Goal: Task Accomplishment & Management: Use online tool/utility

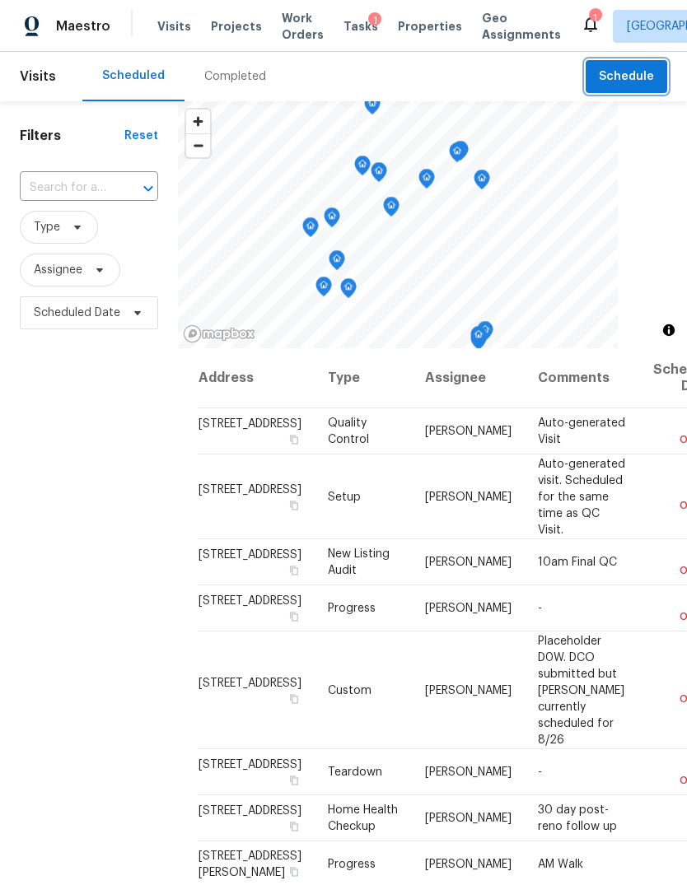
click at [645, 71] on span "Schedule" at bounding box center [626, 77] width 55 height 21
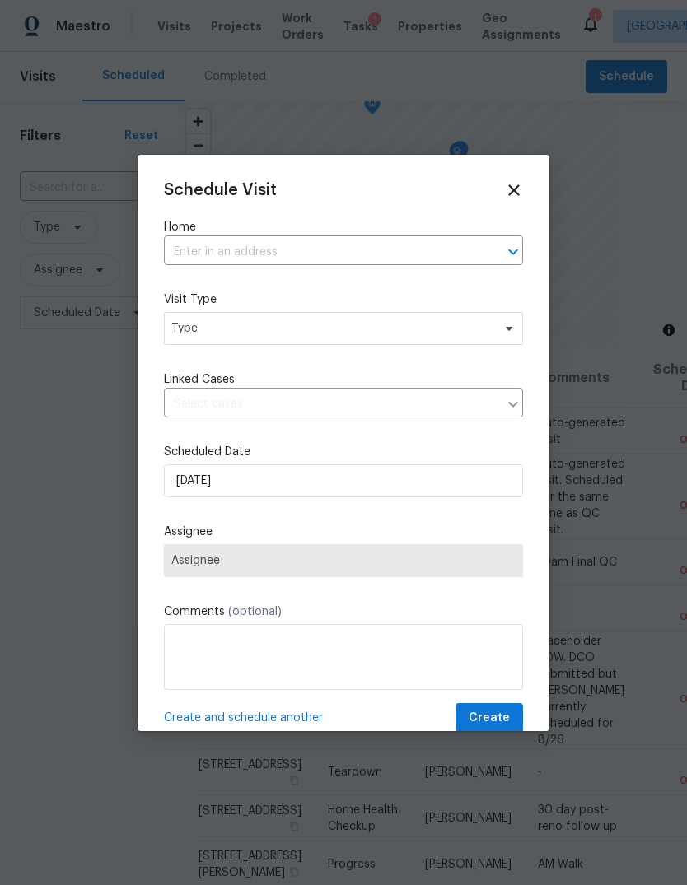
click at [469, 245] on input "text" at bounding box center [320, 253] width 313 height 26
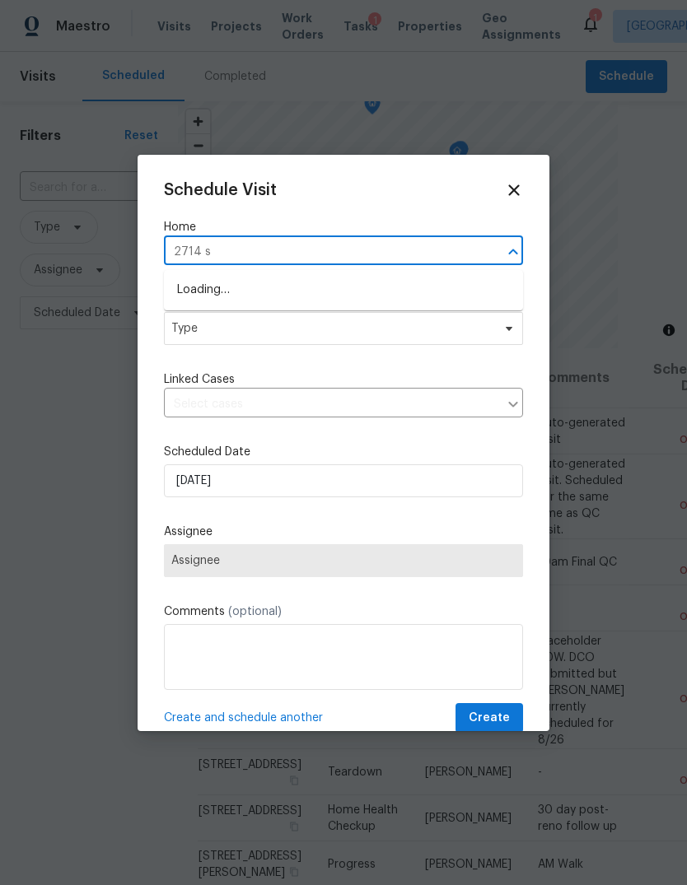
type input "2714 sh"
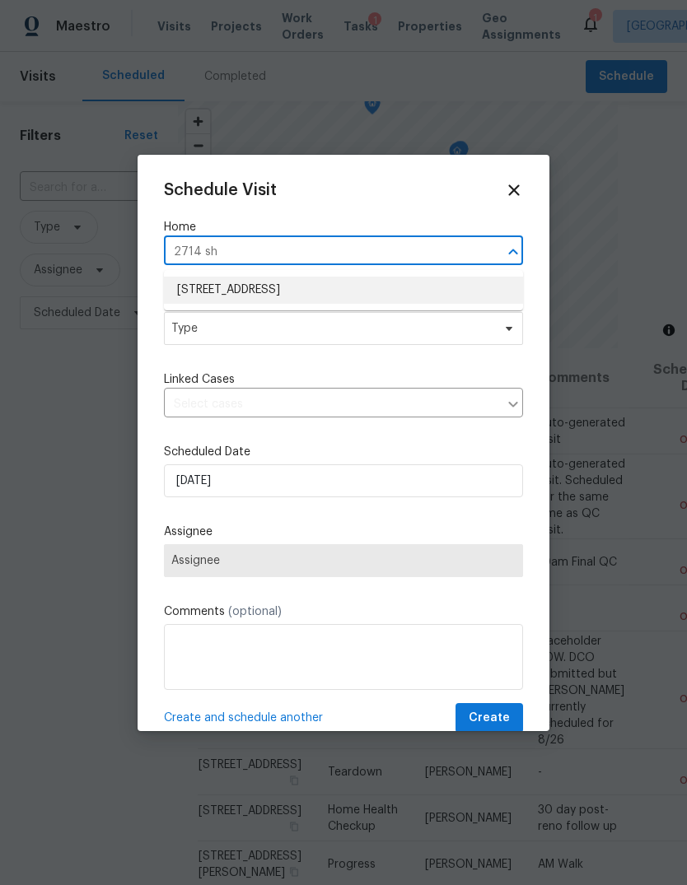
click at [423, 287] on li "[STREET_ADDRESS]" at bounding box center [343, 290] width 359 height 27
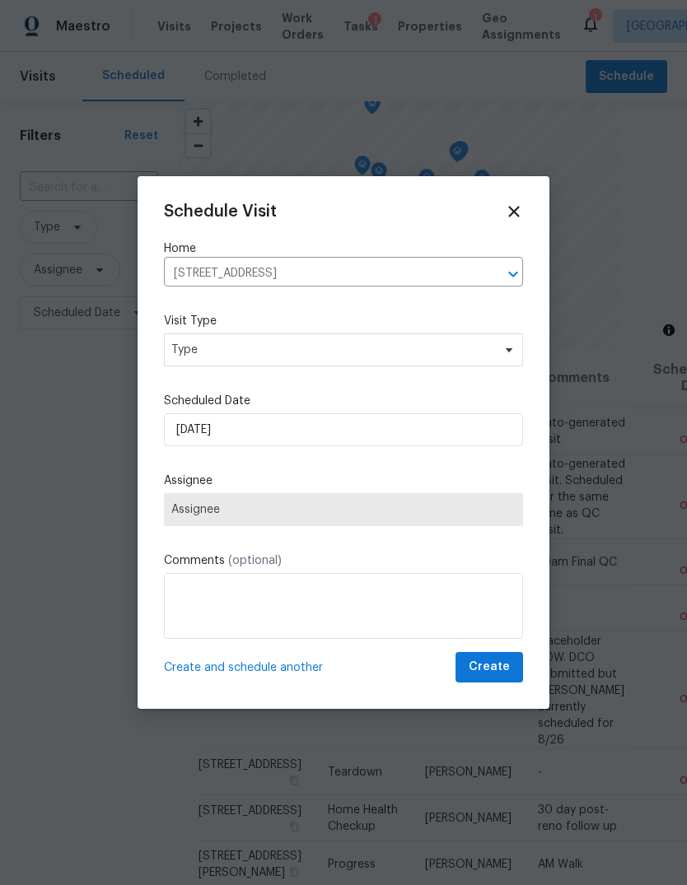
click at [482, 329] on label "Visit Type" at bounding box center [343, 321] width 359 height 16
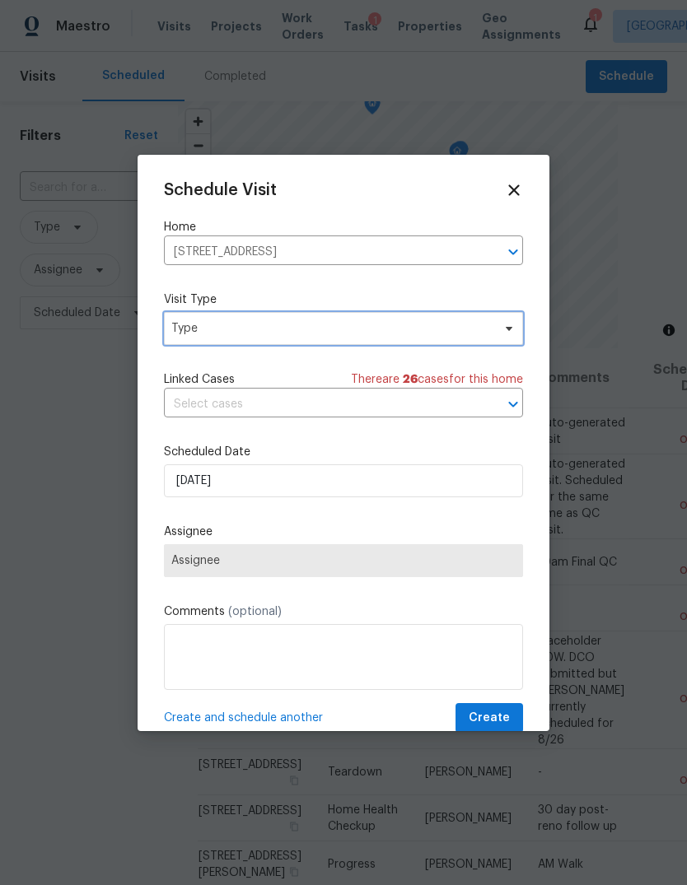
click at [212, 343] on span "Type" at bounding box center [343, 328] width 359 height 33
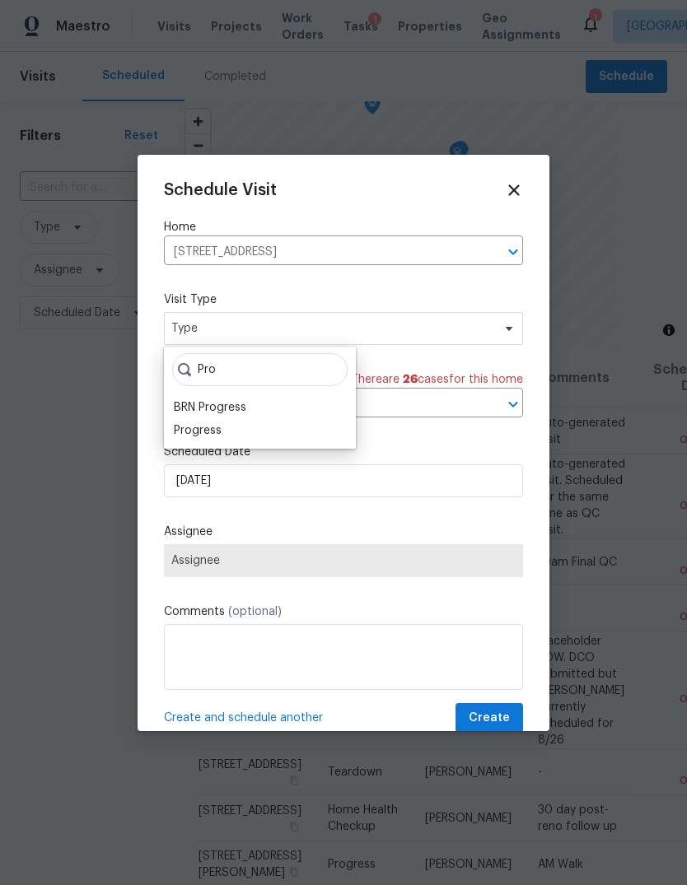
type input "Pro"
click at [204, 432] on div "Progress" at bounding box center [198, 430] width 48 height 16
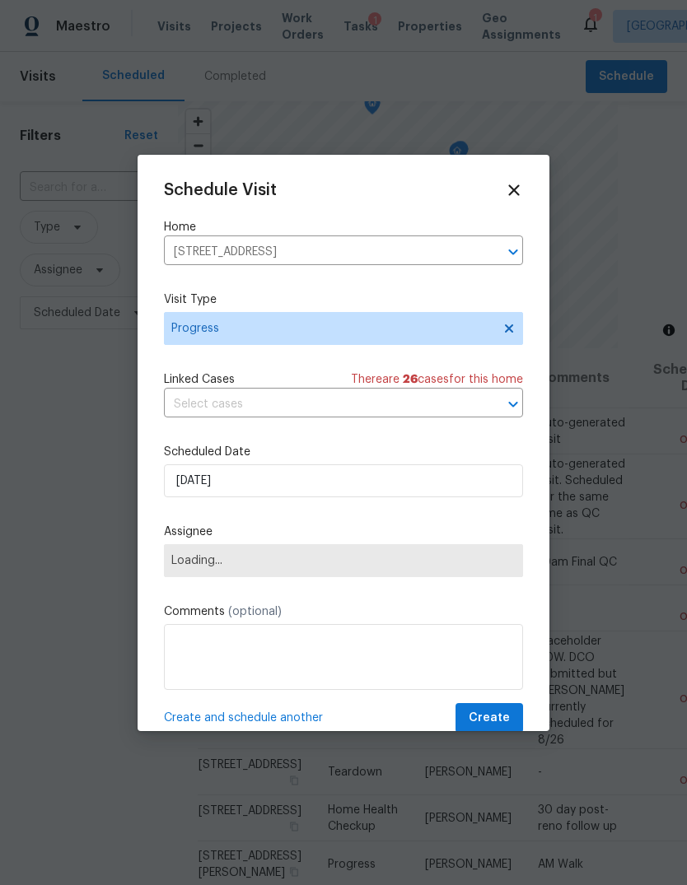
click at [194, 567] on span "Loading..." at bounding box center [343, 560] width 344 height 13
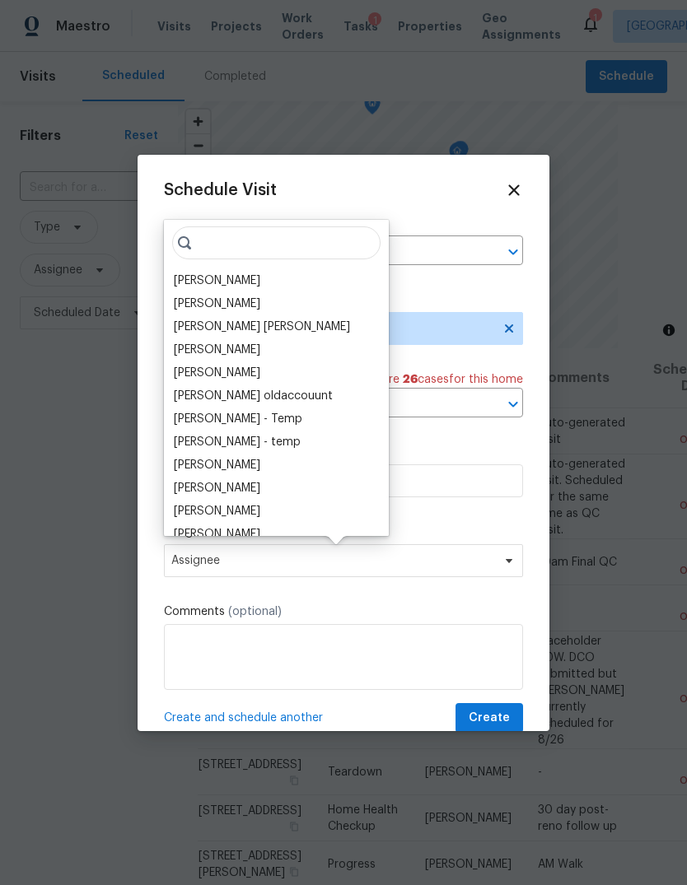
click at [468, 605] on div "Schedule Visit Home 2714 Shearwater Bend Dr, Humble, TX 77396 ​ Visit Type Prog…" at bounding box center [343, 457] width 359 height 552
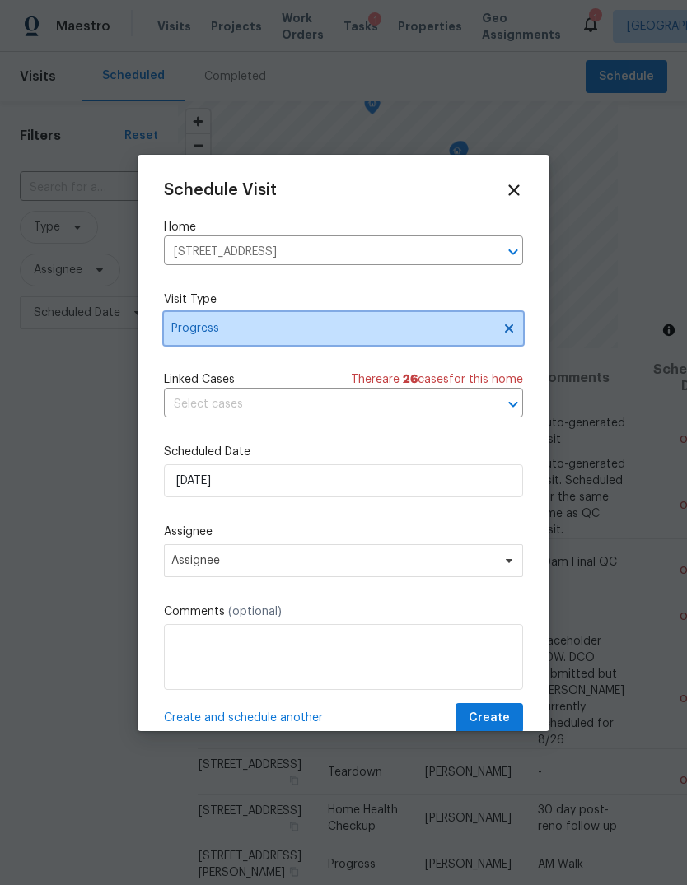
click at [211, 333] on span "Progress" at bounding box center [331, 328] width 320 height 16
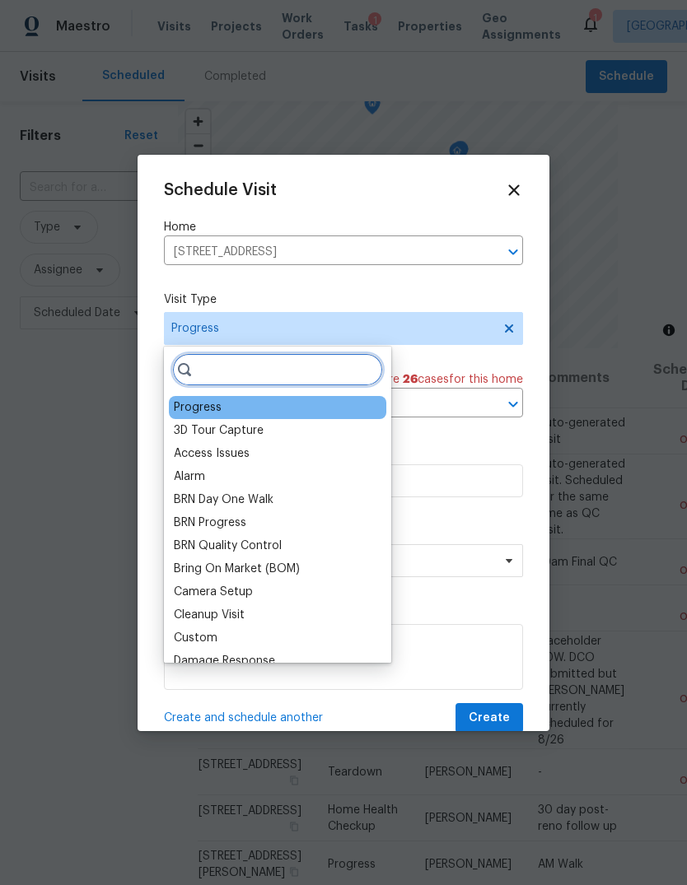
click at [228, 371] on input "search" at bounding box center [277, 369] width 211 height 33
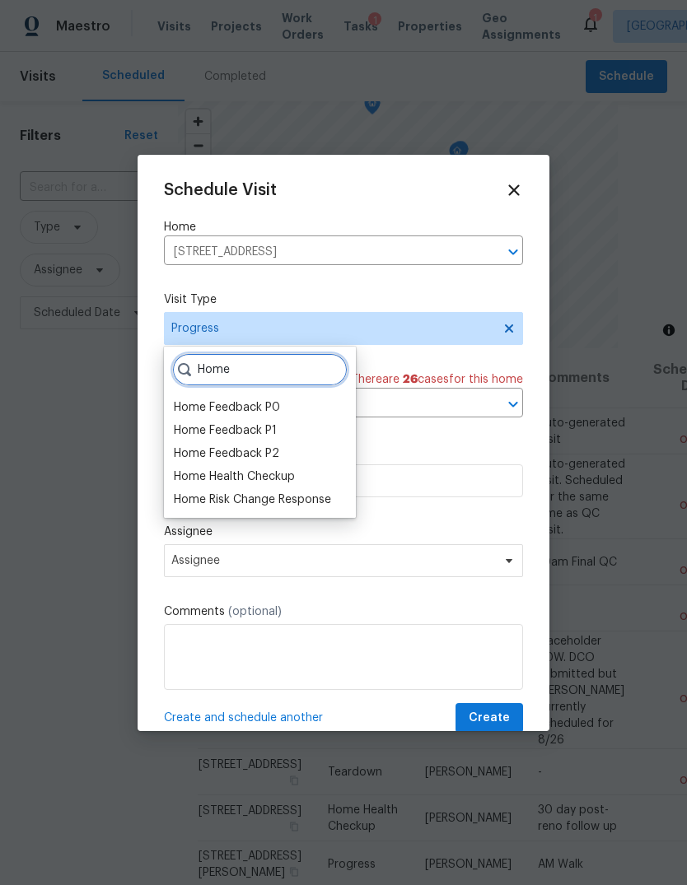
type input "Home"
click at [190, 500] on div "Home Risk Change Response" at bounding box center [252, 500] width 157 height 16
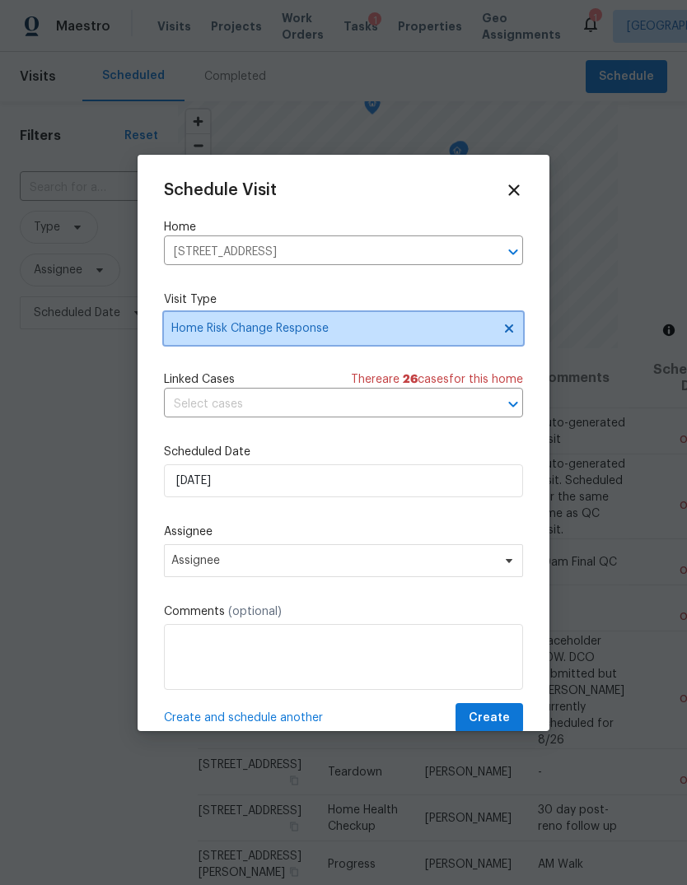
click at [198, 326] on span "Home Risk Change Response" at bounding box center [331, 328] width 320 height 16
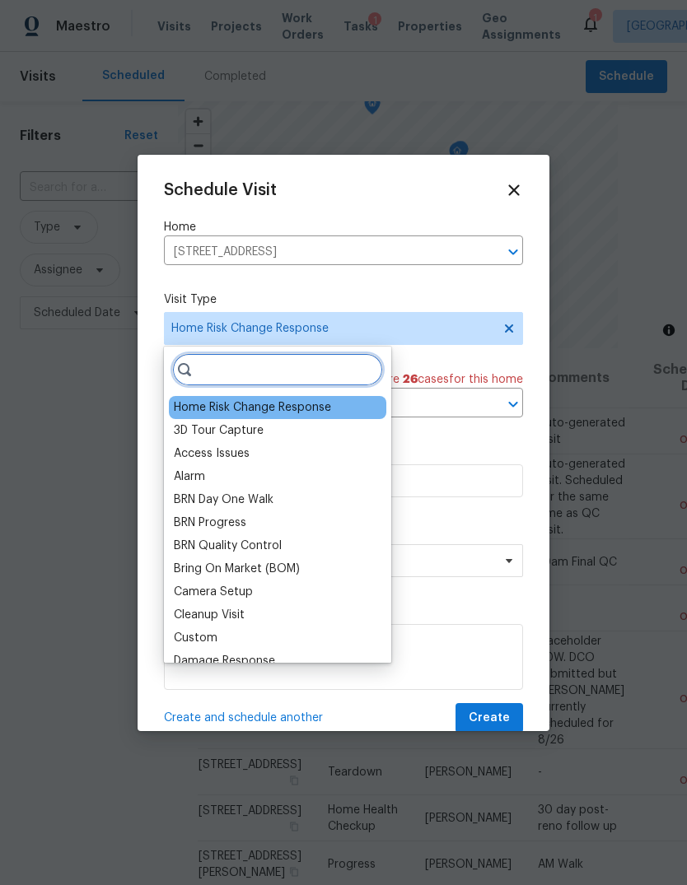
click at [208, 376] on input "search" at bounding box center [277, 369] width 211 height 33
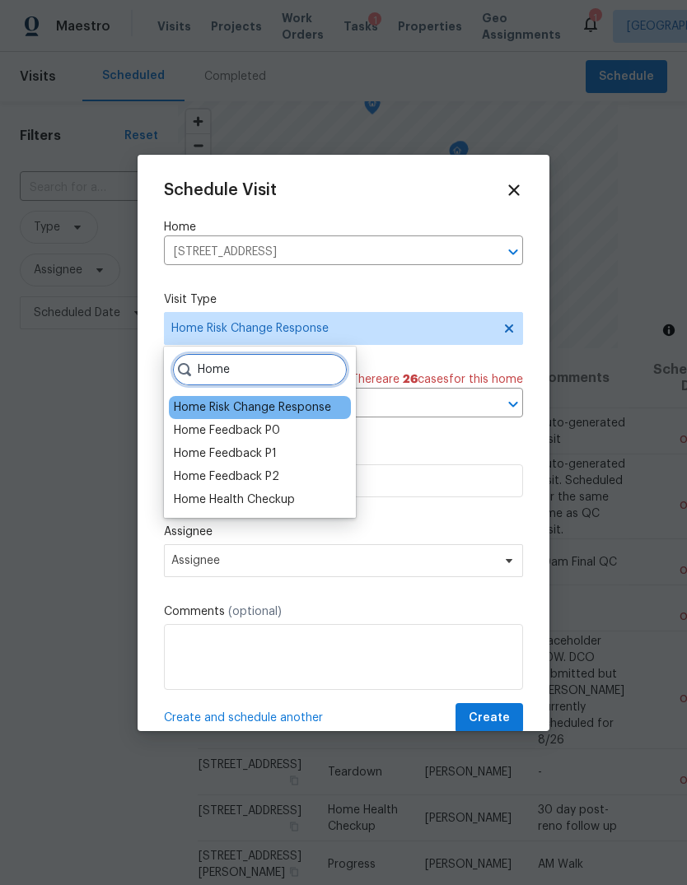
type input "Home"
click at [205, 497] on div "Home Health Checkup" at bounding box center [234, 500] width 121 height 16
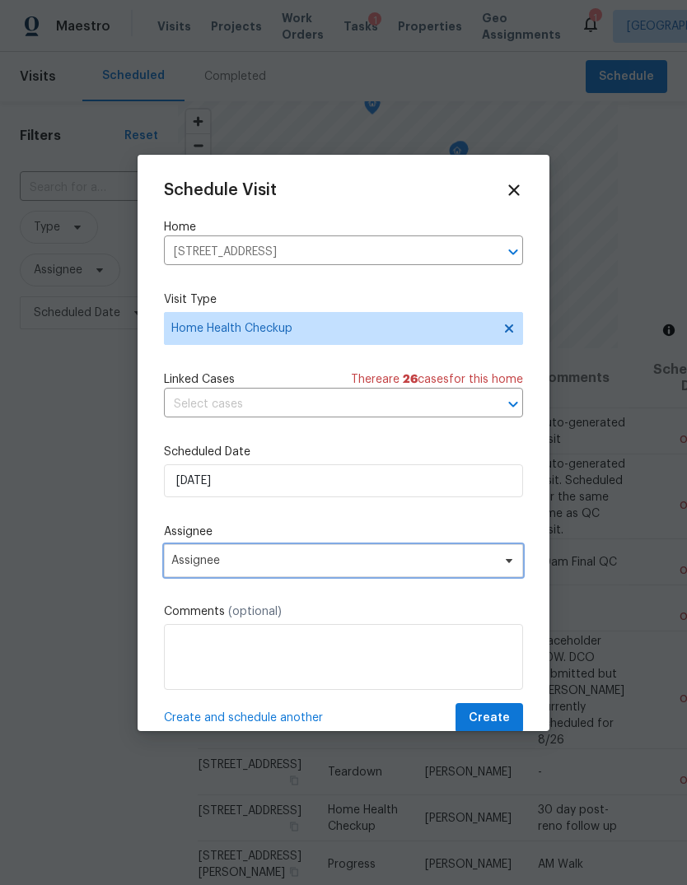
click at [203, 567] on span "Assignee" at bounding box center [332, 560] width 323 height 13
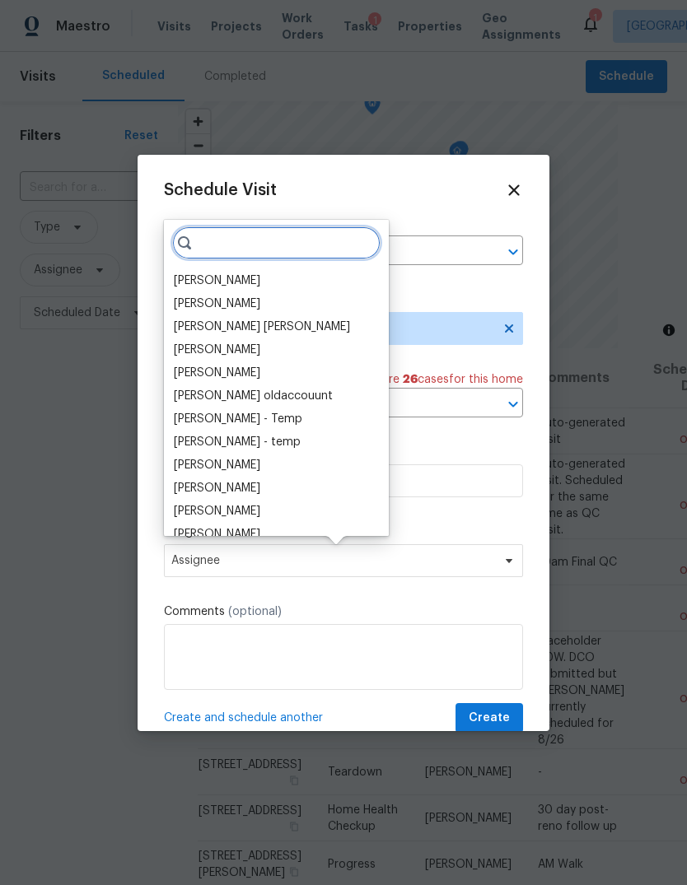
click at [296, 235] on input "search" at bounding box center [276, 242] width 208 height 33
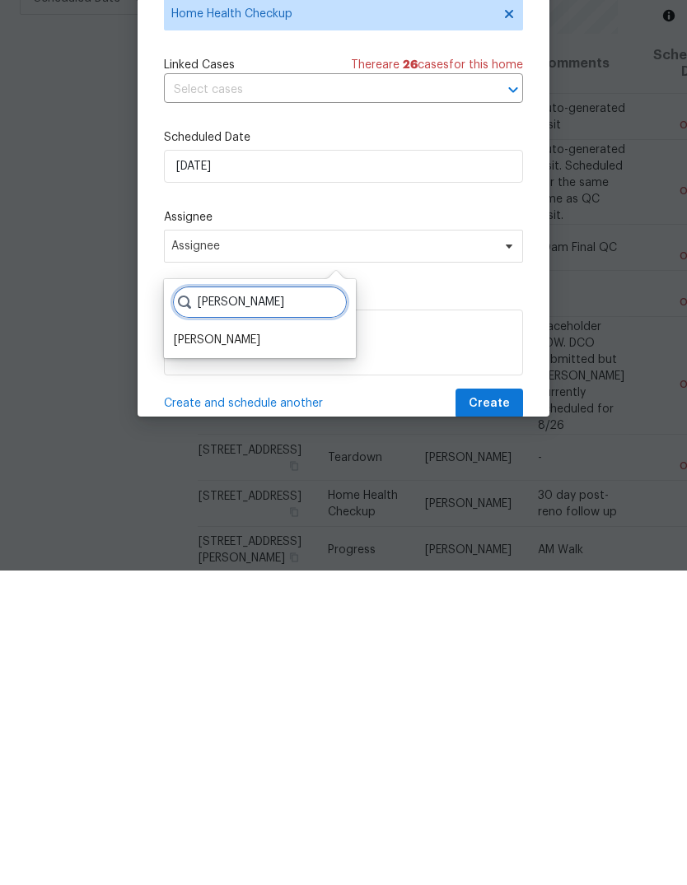
type input "Steve"
click at [194, 646] on div "[PERSON_NAME]" at bounding box center [217, 654] width 86 height 16
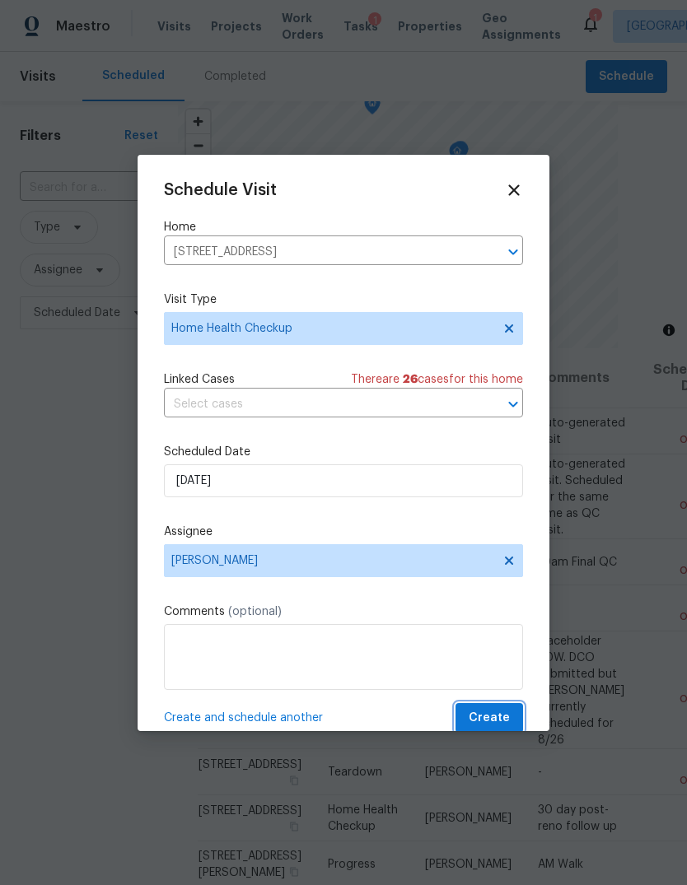
click at [494, 729] on span "Create" at bounding box center [488, 718] width 41 height 21
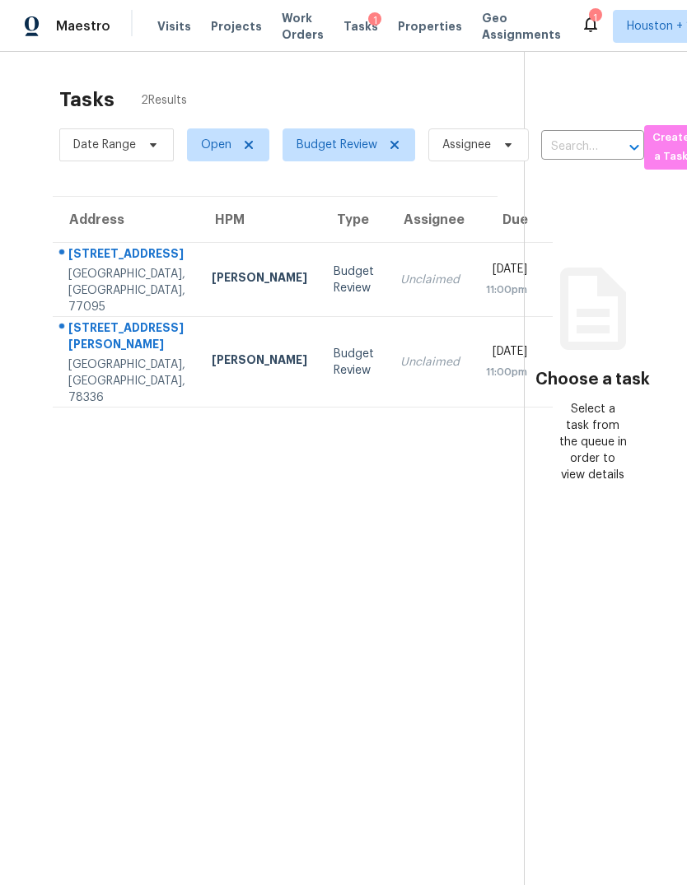
click at [404, 407] on td "Unclaimed" at bounding box center [430, 362] width 86 height 91
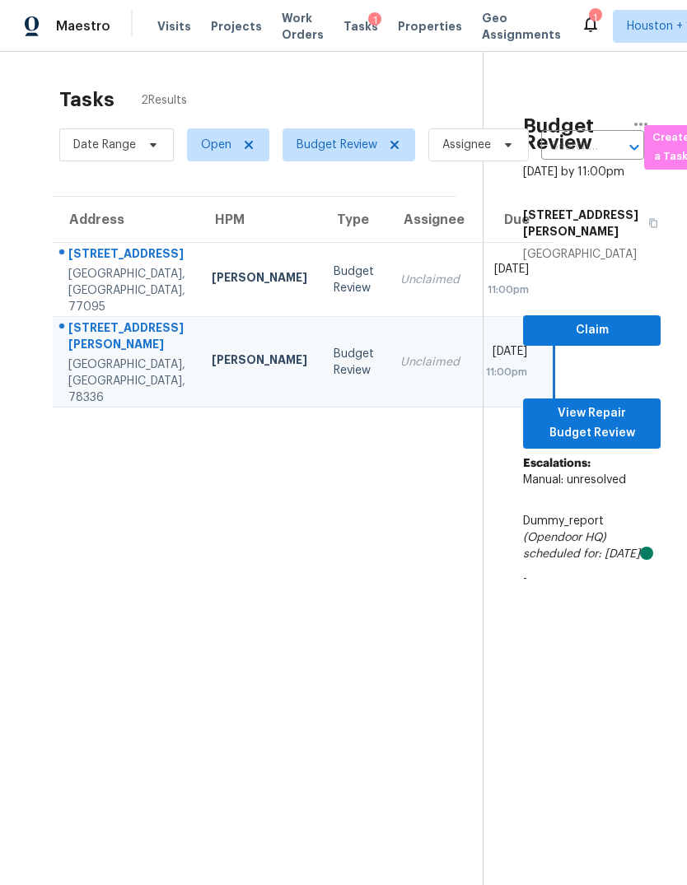
click at [387, 315] on td "Unclaimed" at bounding box center [430, 280] width 86 height 74
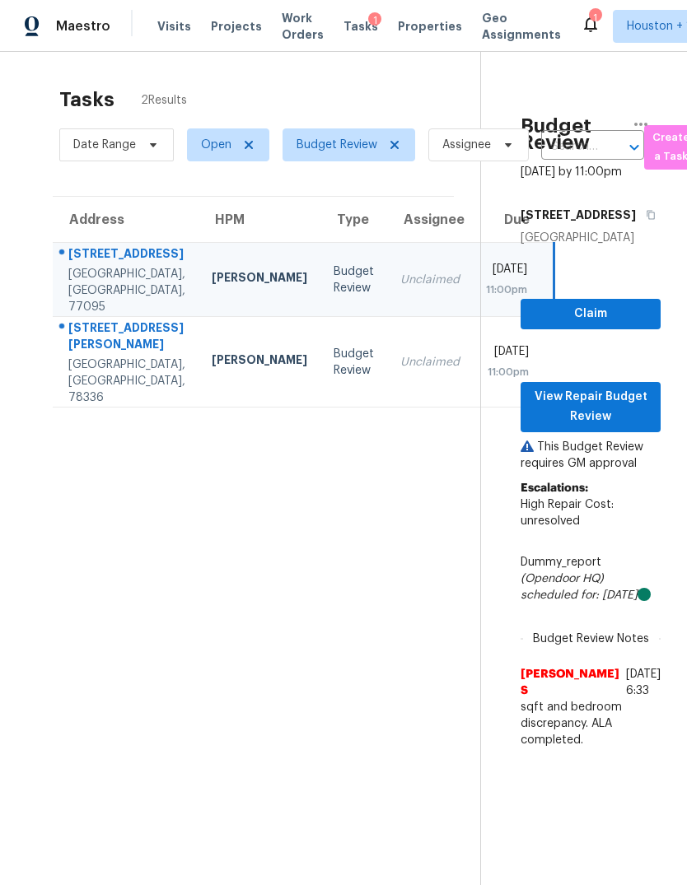
click at [627, 427] on span "View Repair Budget Review" at bounding box center [591, 407] width 114 height 40
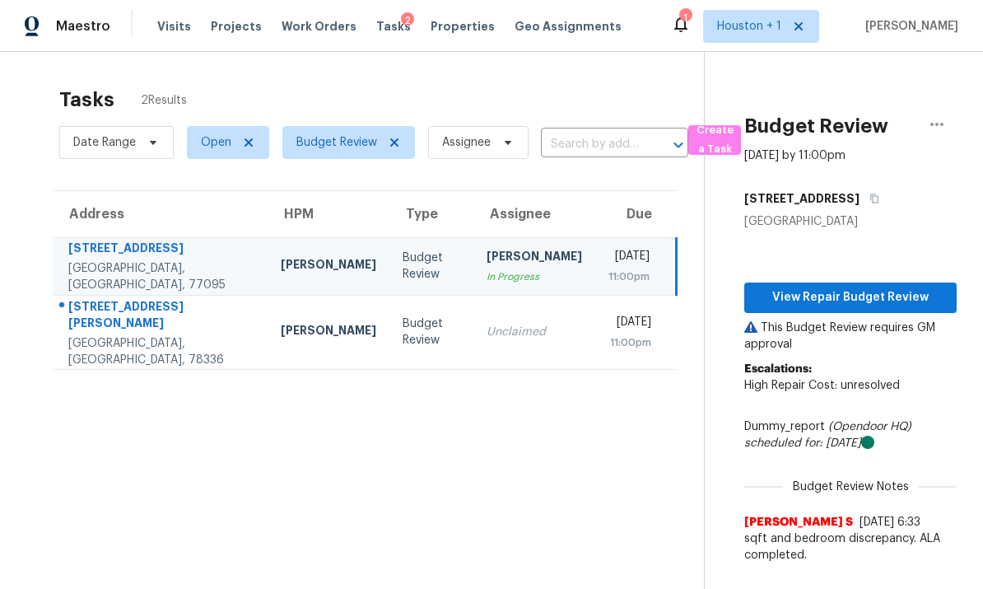
click at [487, 324] on div "Unclaimed" at bounding box center [535, 332] width 96 height 16
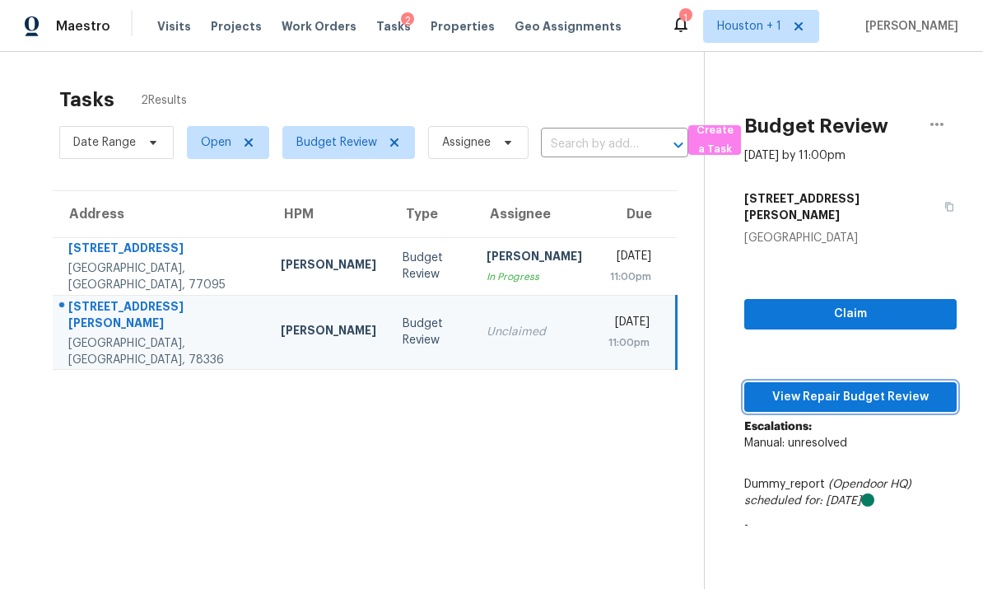
click at [686, 387] on span "View Repair Budget Review" at bounding box center [851, 397] width 186 height 21
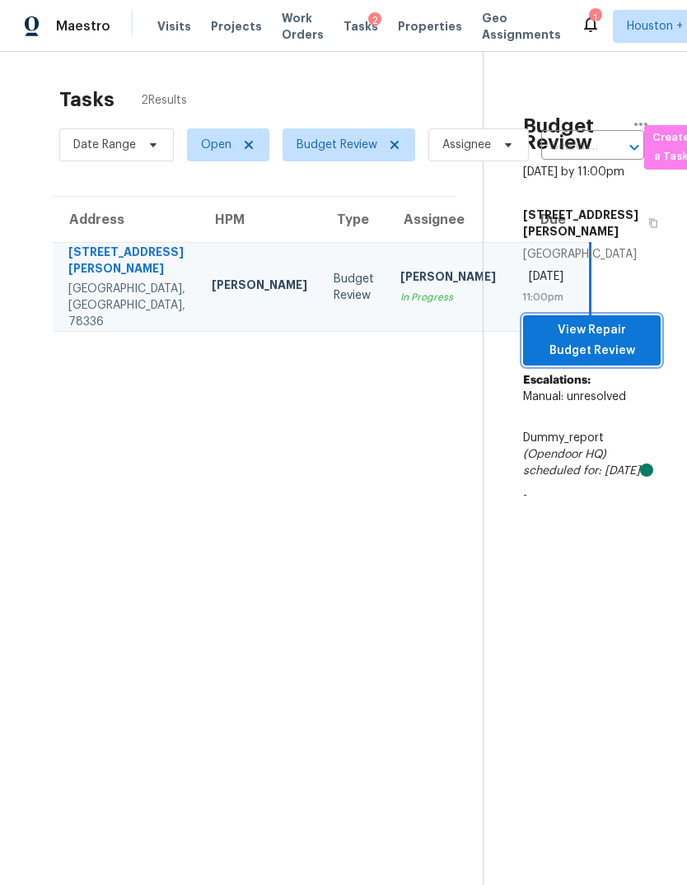
click at [604, 360] on span "View Repair Budget Review" at bounding box center [591, 340] width 111 height 40
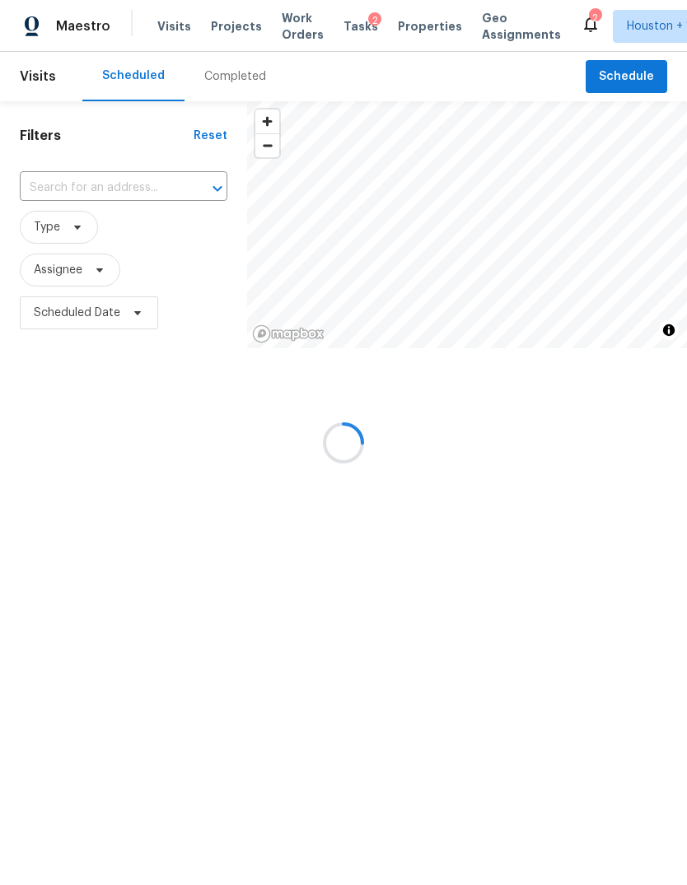
click at [239, 78] on div at bounding box center [343, 442] width 687 height 885
click at [222, 82] on div at bounding box center [343, 442] width 687 height 885
click at [226, 78] on div at bounding box center [343, 442] width 687 height 885
click at [229, 63] on div at bounding box center [343, 442] width 687 height 885
click at [214, 78] on div at bounding box center [343, 442] width 687 height 885
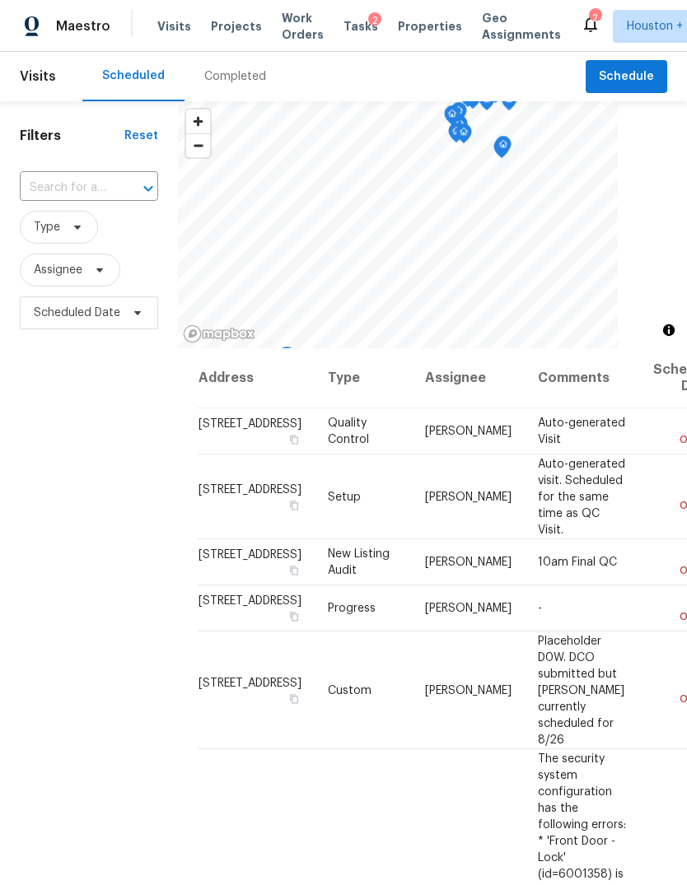
click at [224, 73] on div "Completed" at bounding box center [235, 76] width 62 height 16
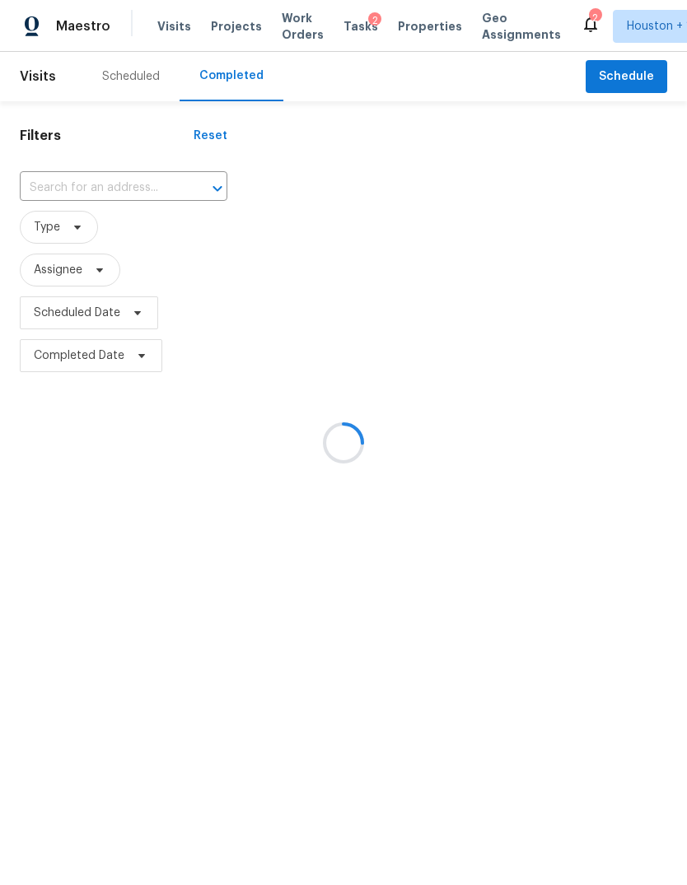
click at [86, 178] on div at bounding box center [343, 442] width 687 height 885
click at [68, 184] on div at bounding box center [343, 442] width 687 height 885
click at [61, 183] on div at bounding box center [343, 442] width 687 height 885
click at [56, 188] on div at bounding box center [343, 442] width 687 height 885
click at [58, 185] on div at bounding box center [343, 442] width 687 height 885
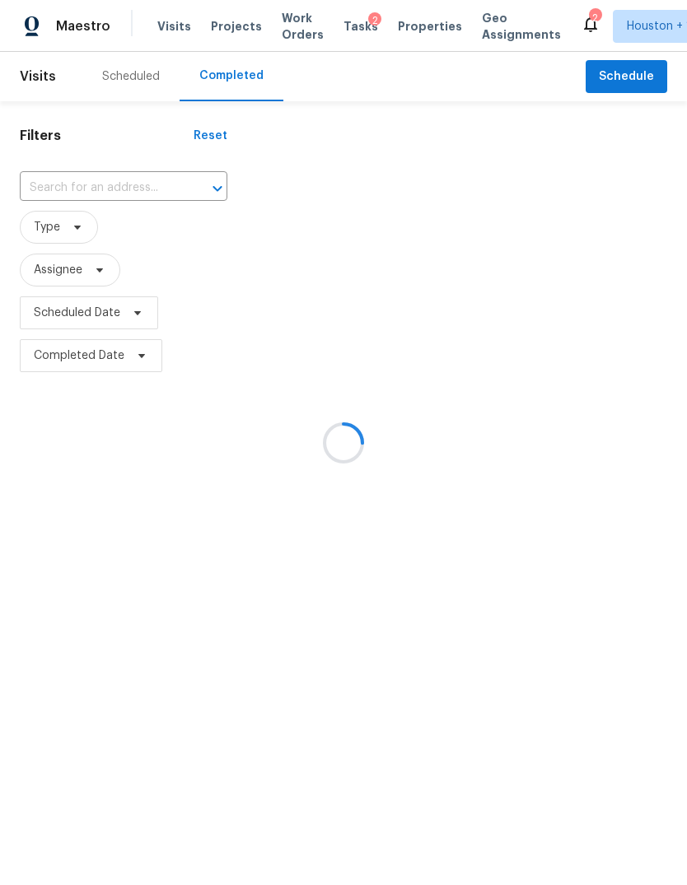
click at [57, 183] on div at bounding box center [343, 442] width 687 height 885
click at [58, 177] on div at bounding box center [343, 442] width 687 height 885
click at [61, 189] on div at bounding box center [343, 442] width 687 height 885
click at [60, 194] on div at bounding box center [343, 442] width 687 height 885
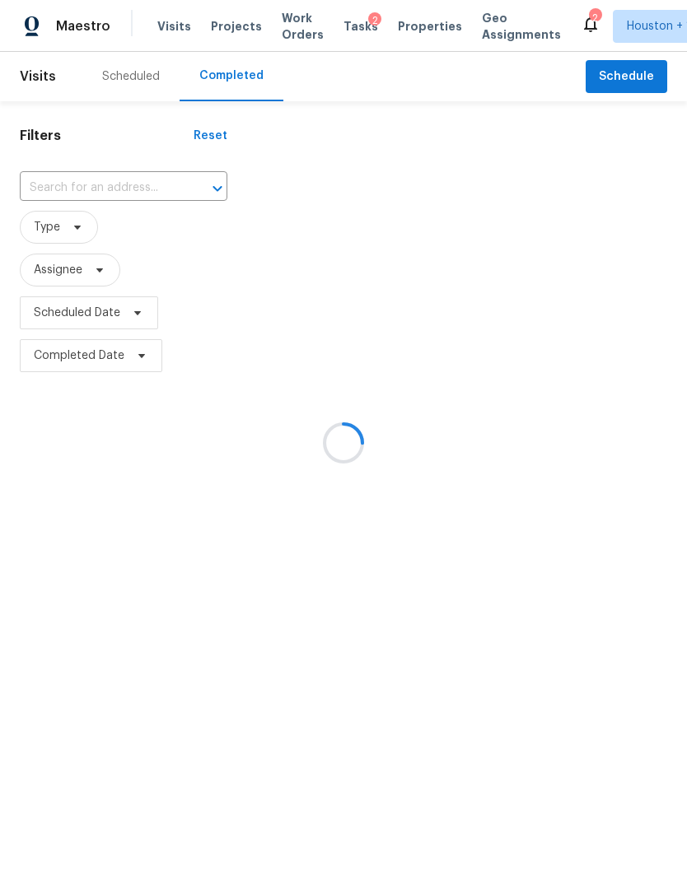
click at [65, 189] on div at bounding box center [343, 442] width 687 height 885
click at [64, 189] on div at bounding box center [343, 442] width 687 height 885
click at [67, 185] on input "text" at bounding box center [100, 188] width 161 height 26
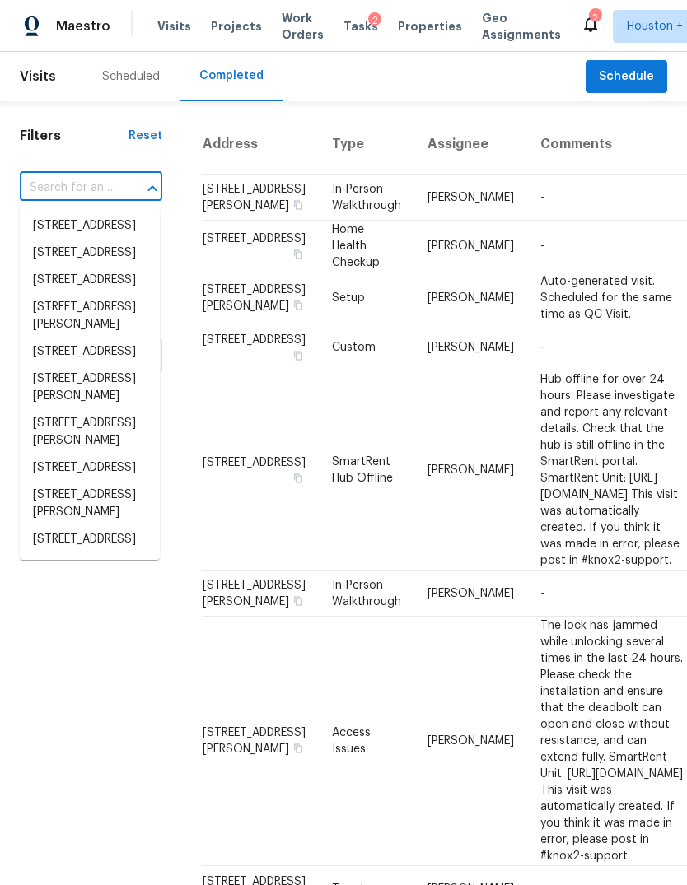
click at [60, 179] on input "text" at bounding box center [68, 188] width 96 height 26
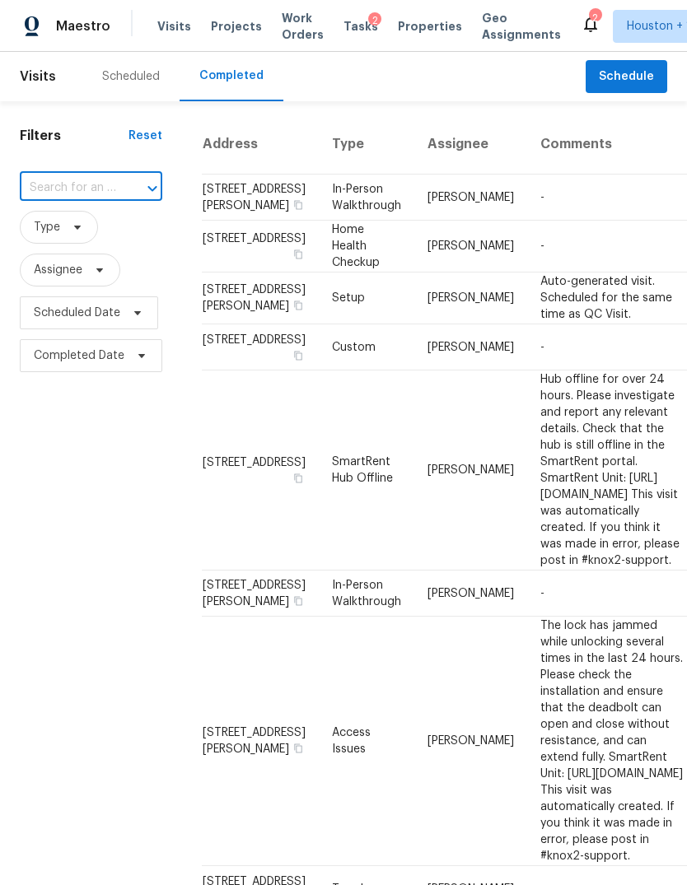
paste input "109 Misty Ln, Aransas Pass, TX 78336"
type input "109 Misty Ln, Aransas Pass, TX 78336"
click at [54, 250] on li "109 Misty Ln, Aransas Pass, TX 78336" at bounding box center [90, 234] width 140 height 44
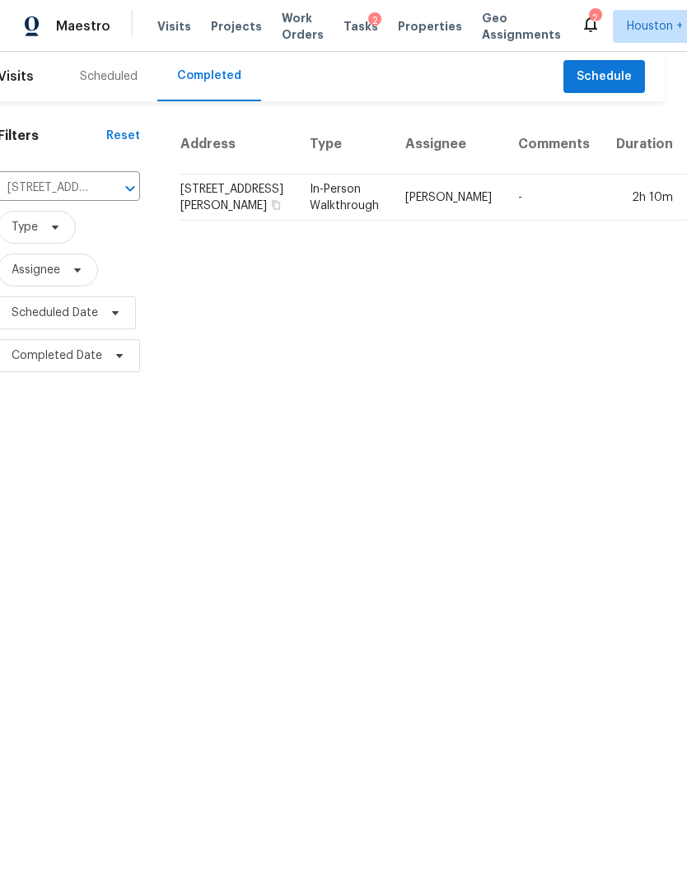
scroll to position [0, 21]
click at [393, 190] on td "Scott McGinnis" at bounding box center [449, 198] width 113 height 46
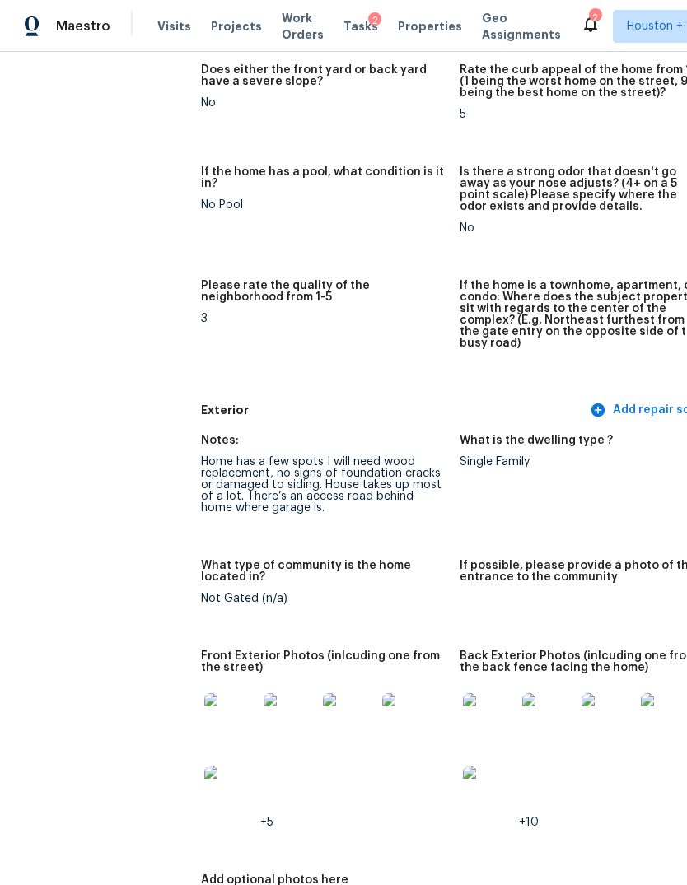
scroll to position [343, 0]
click at [204, 693] on img at bounding box center [230, 719] width 53 height 53
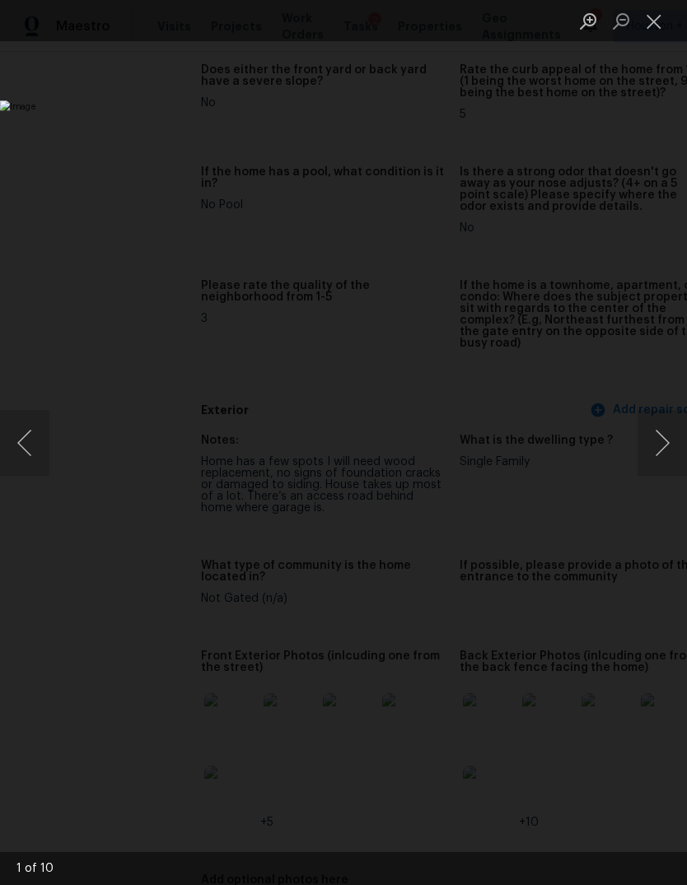
click at [661, 427] on button "Next image" at bounding box center [661, 443] width 49 height 66
click at [656, 439] on button "Next image" at bounding box center [661, 443] width 49 height 66
click at [657, 451] on button "Next image" at bounding box center [661, 443] width 49 height 66
click at [655, 462] on button "Next image" at bounding box center [661, 443] width 49 height 66
click at [658, 459] on button "Next image" at bounding box center [661, 443] width 49 height 66
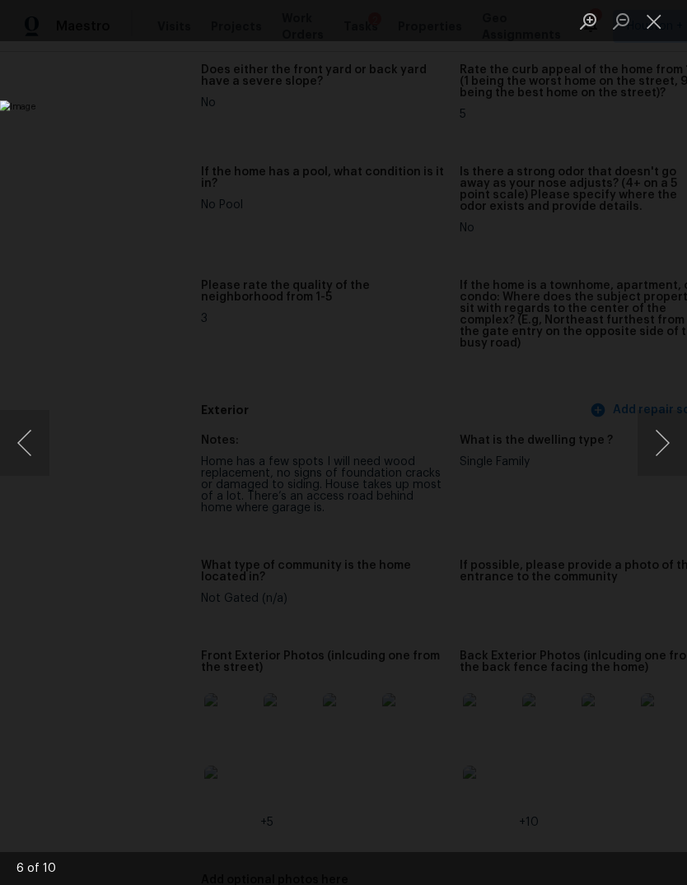
click at [663, 456] on button "Next image" at bounding box center [661, 443] width 49 height 66
click at [655, 30] on button "Close lightbox" at bounding box center [653, 21] width 33 height 29
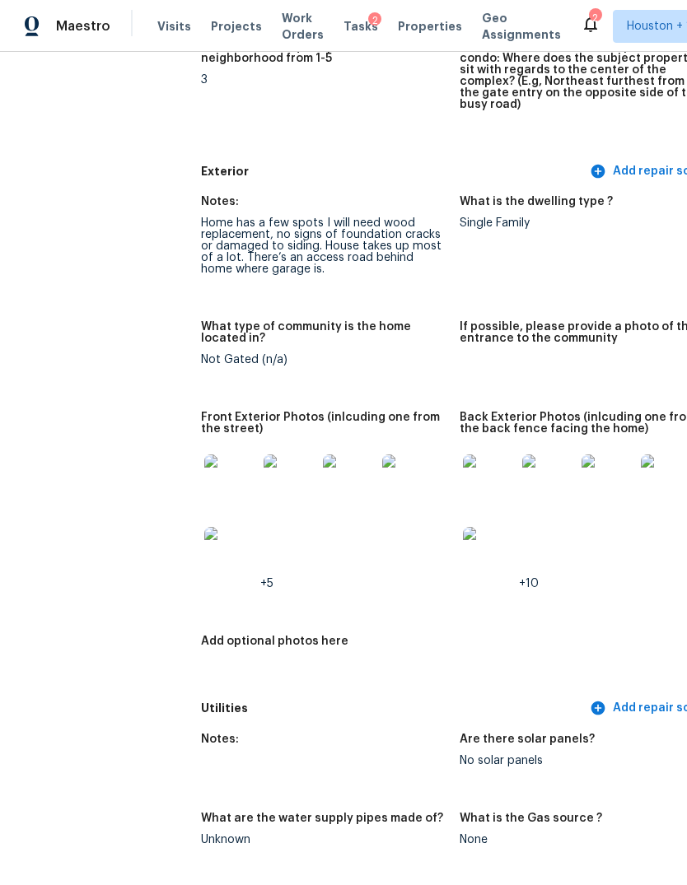
scroll to position [581, 0]
click at [463, 455] on img at bounding box center [489, 481] width 53 height 53
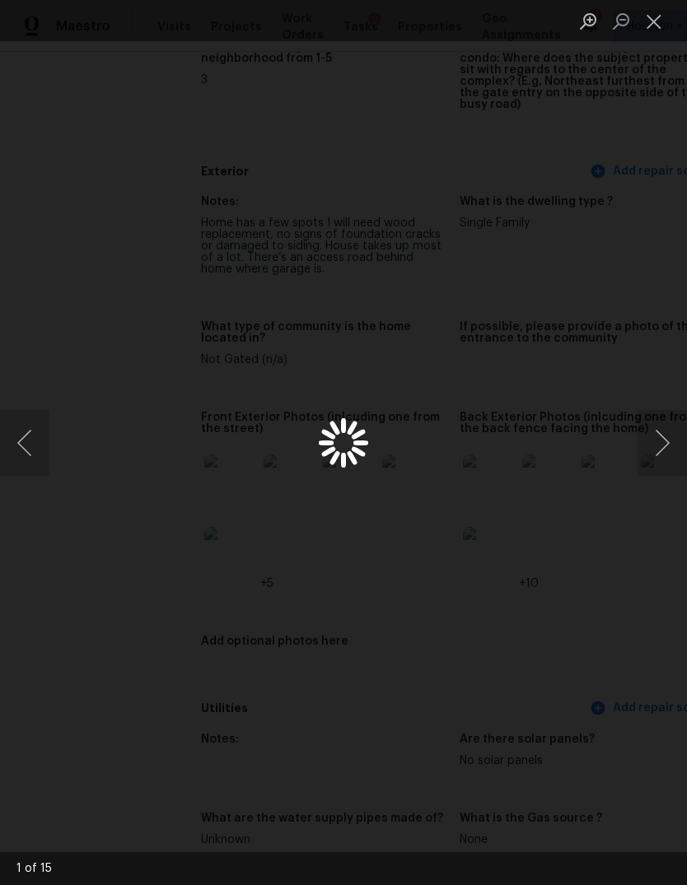
click at [668, 442] on button "Next image" at bounding box center [661, 443] width 49 height 66
click at [659, 436] on button "Next image" at bounding box center [661, 443] width 49 height 66
click at [659, 435] on button "Next image" at bounding box center [661, 443] width 49 height 66
click at [659, 436] on button "Next image" at bounding box center [661, 443] width 49 height 66
click at [655, 19] on button "Close lightbox" at bounding box center [653, 21] width 33 height 29
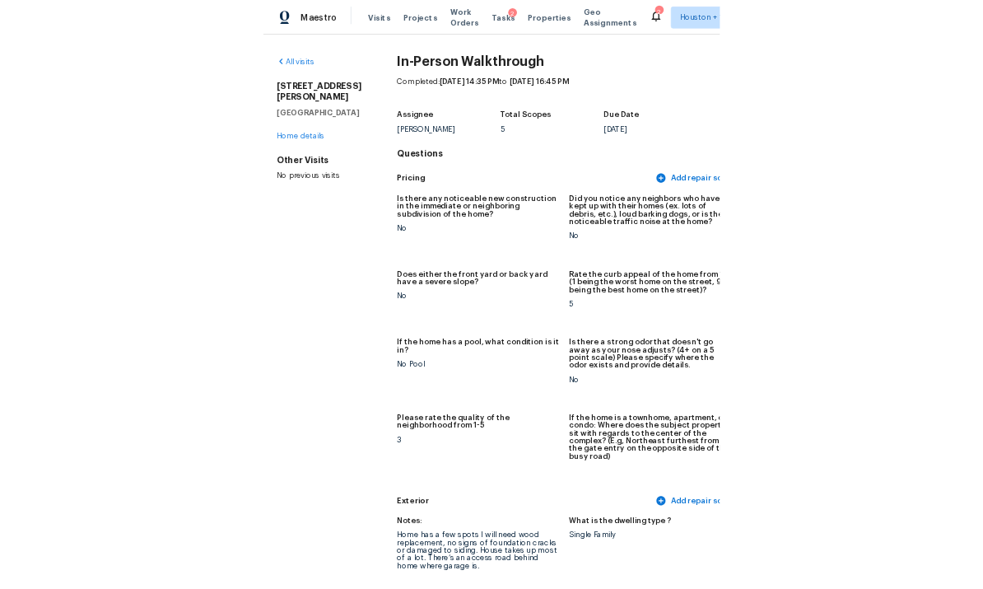
scroll to position [0, 0]
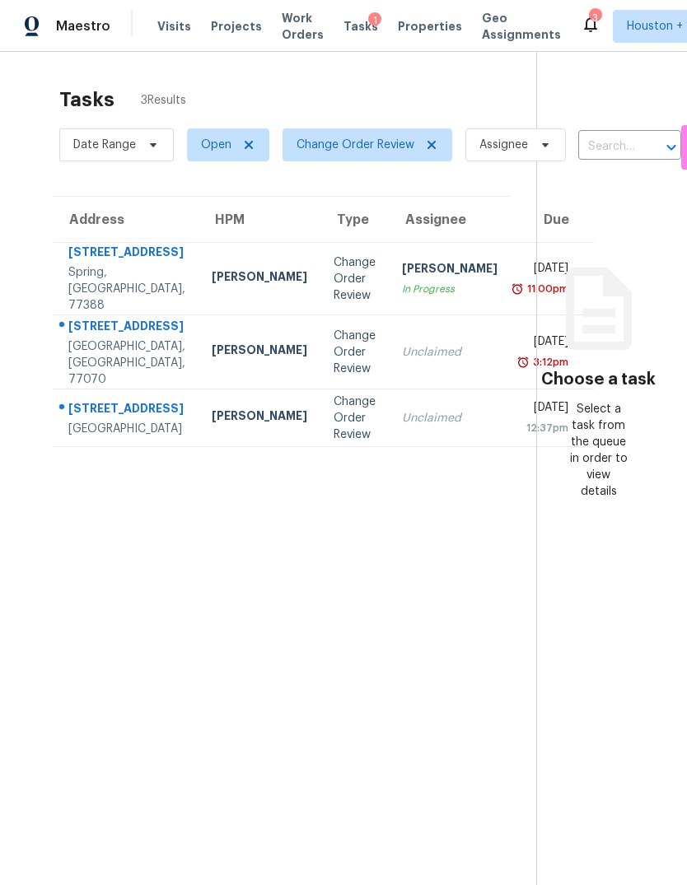
click at [100, 264] on div "[STREET_ADDRESS]" at bounding box center [126, 254] width 117 height 21
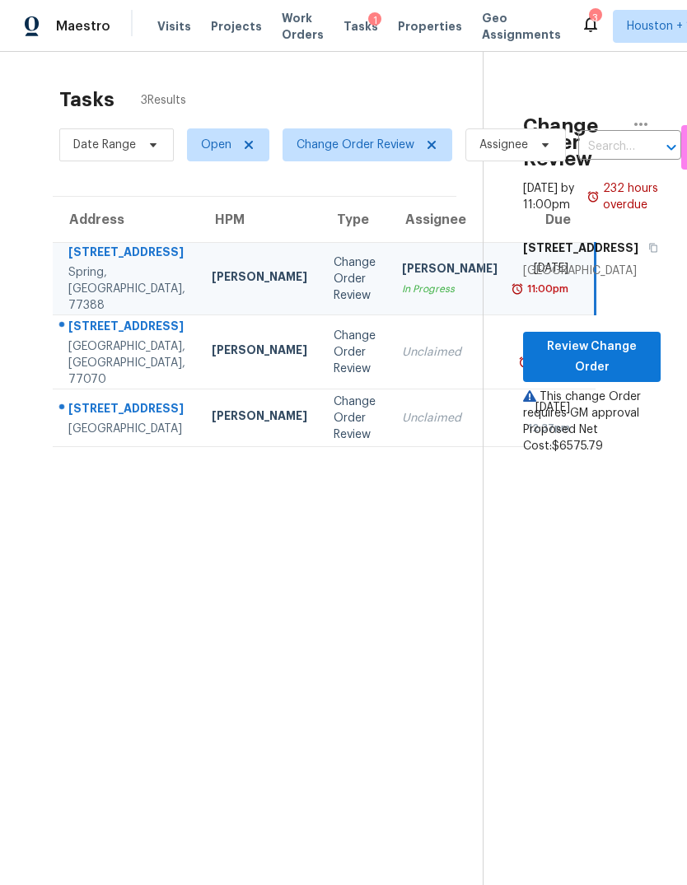
click at [402, 361] on div "Unclaimed" at bounding box center [450, 352] width 96 height 16
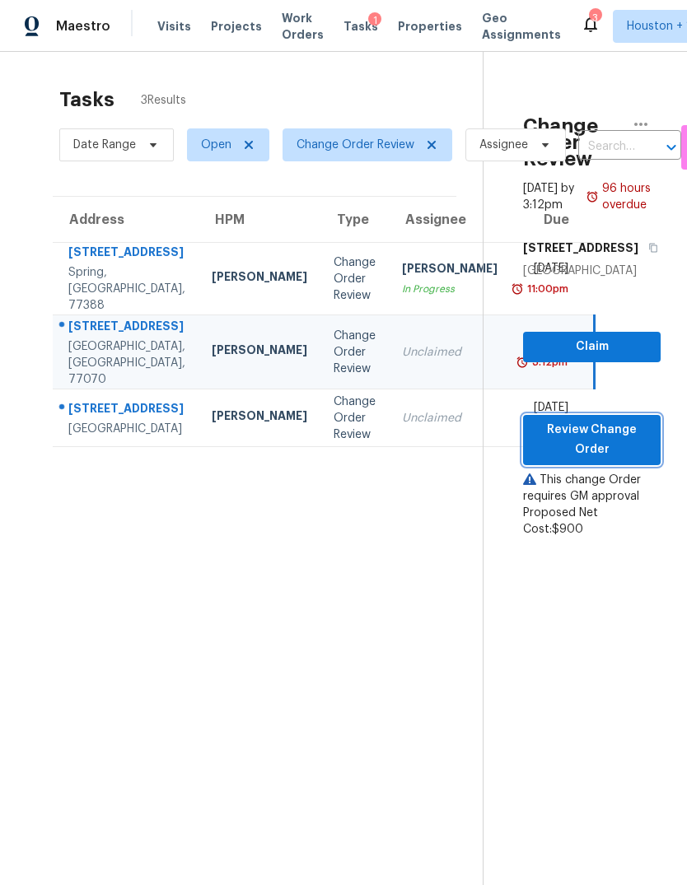
click at [604, 460] on span "Review Change Order" at bounding box center [591, 440] width 111 height 40
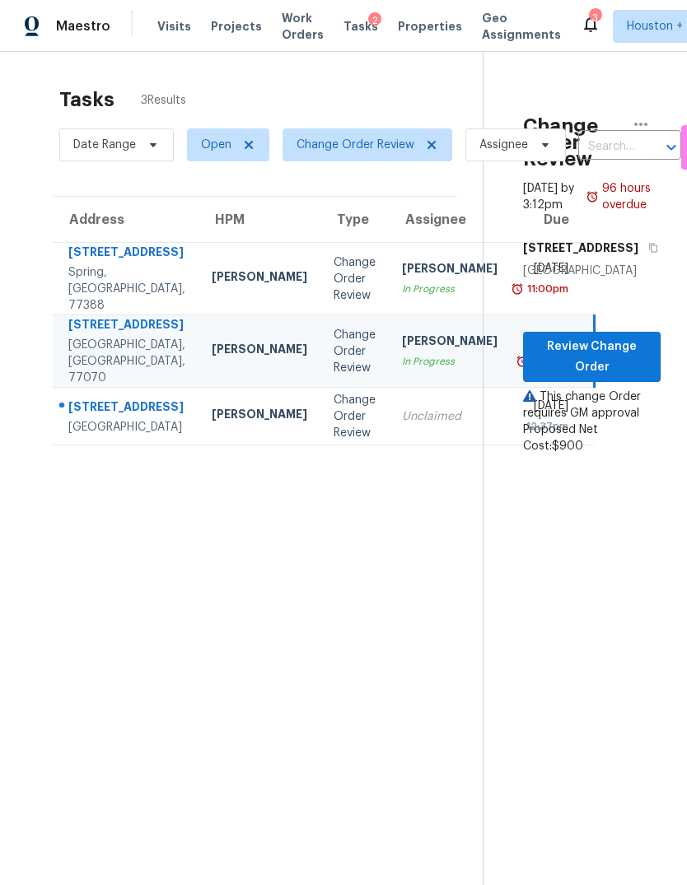
click at [333, 441] on div "Change Order Review" at bounding box center [354, 416] width 42 height 49
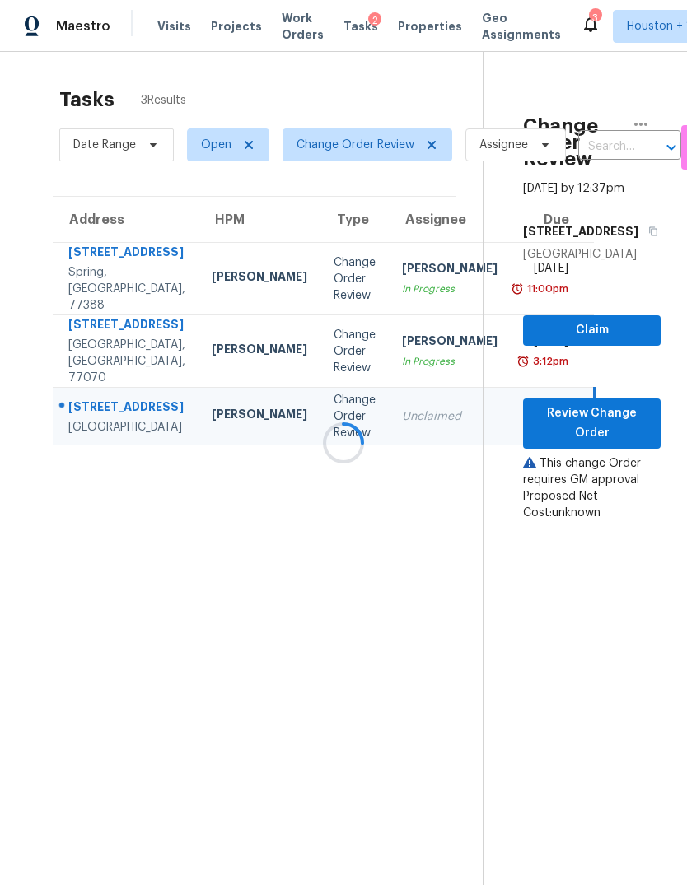
click at [601, 462] on div at bounding box center [343, 442] width 687 height 885
click at [614, 444] on span "Review Change Order" at bounding box center [591, 423] width 111 height 40
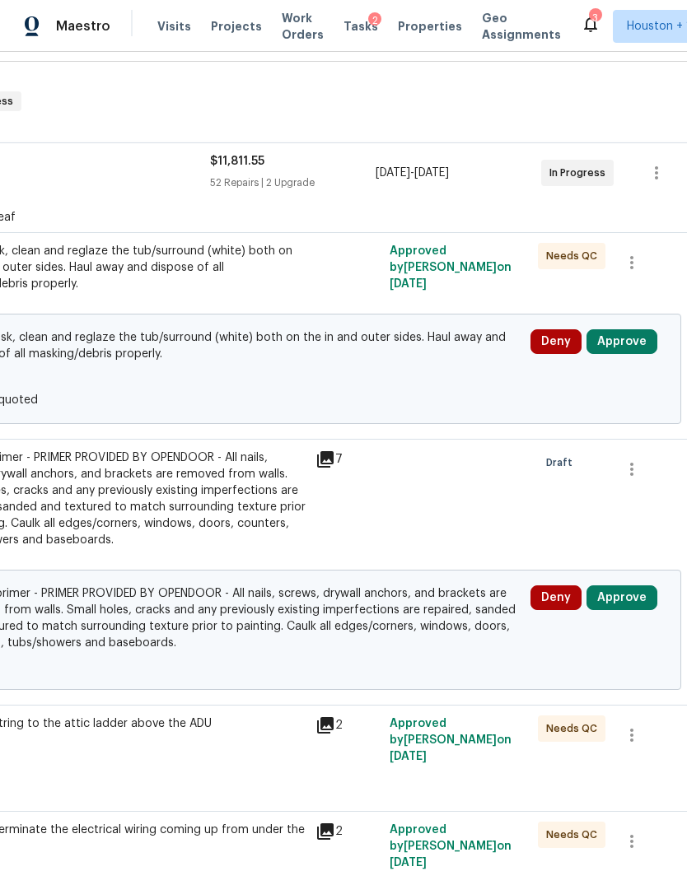
scroll to position [244, 235]
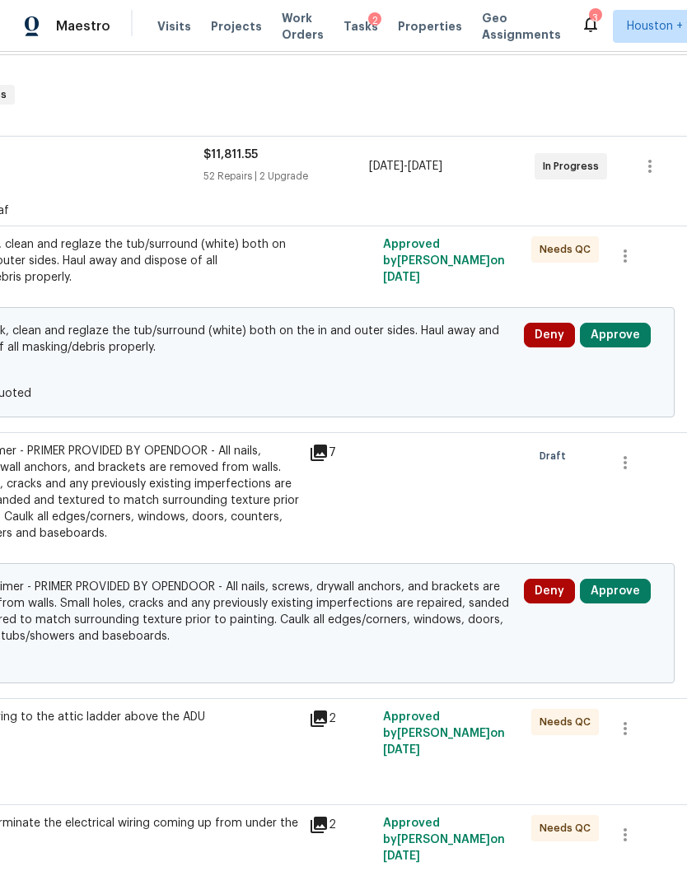
click at [620, 585] on button "Approve" at bounding box center [615, 591] width 71 height 25
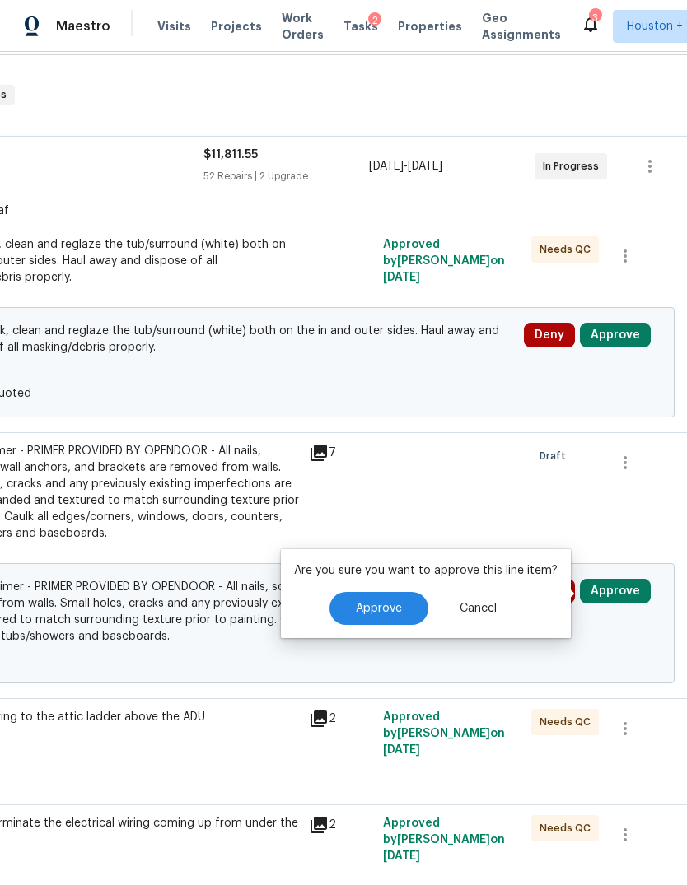
click at [381, 605] on span "Approve" at bounding box center [379, 609] width 46 height 12
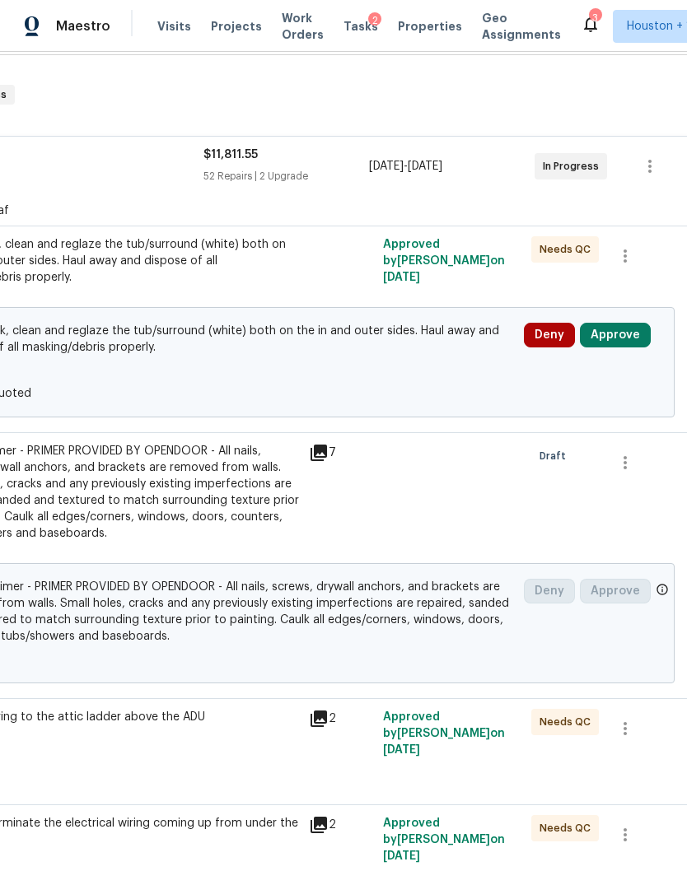
click at [623, 346] on button "Approve" at bounding box center [615, 335] width 71 height 25
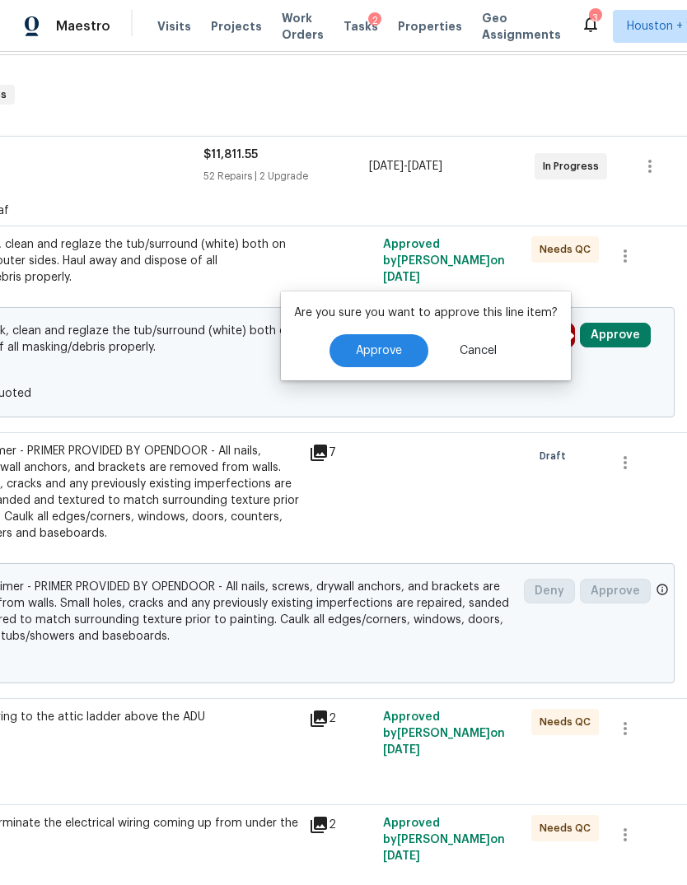
click at [375, 362] on button "Approve" at bounding box center [378, 350] width 99 height 33
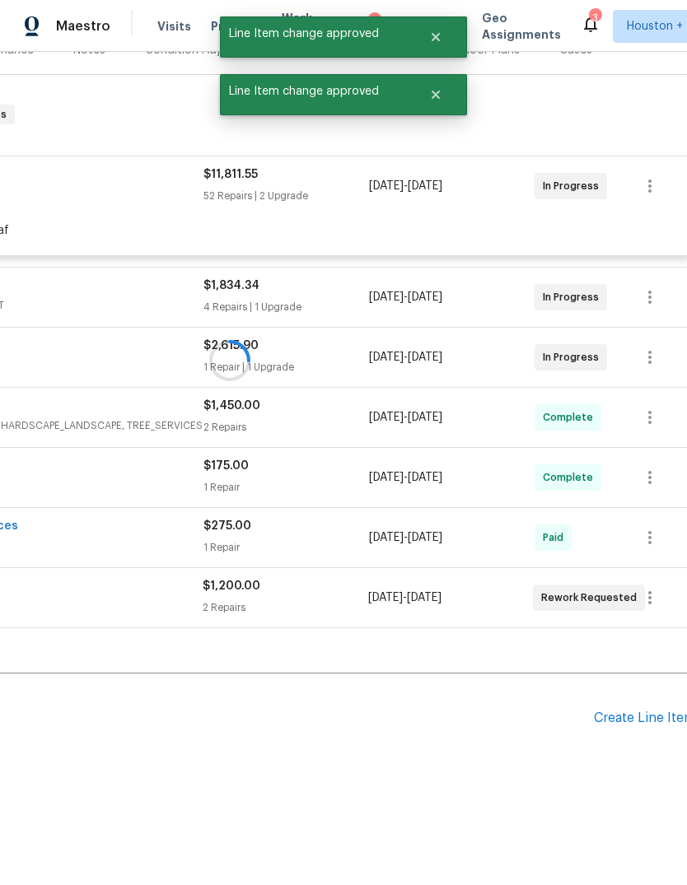
scroll to position [161, 244]
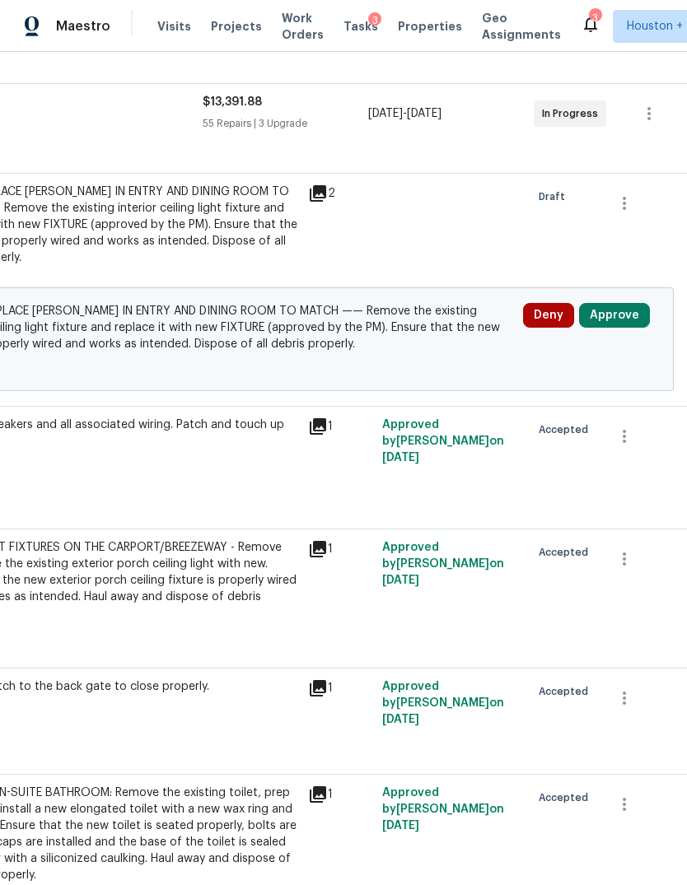
scroll to position [296, 236]
click at [621, 304] on button "Approve" at bounding box center [614, 316] width 71 height 25
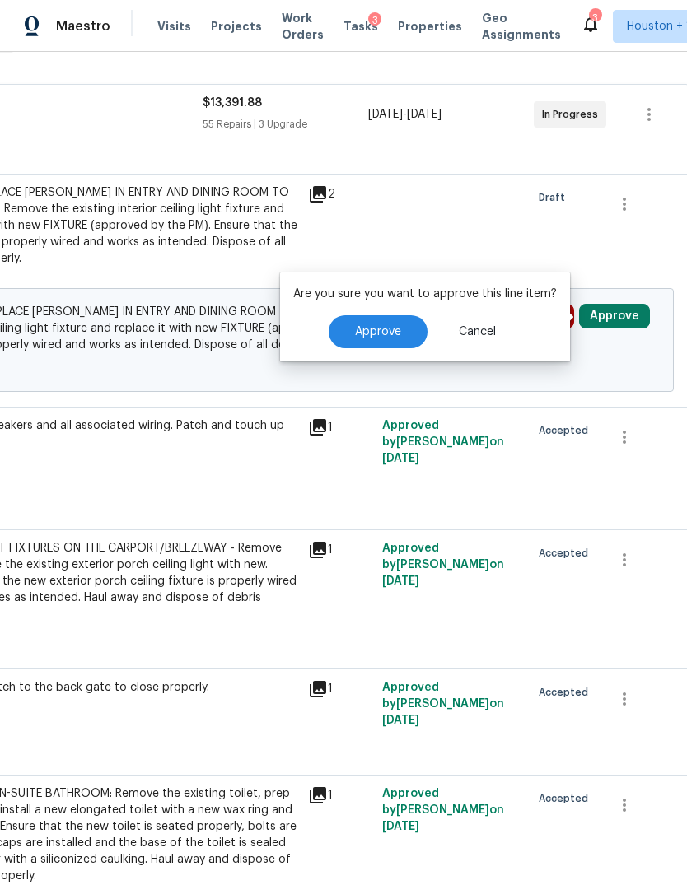
click at [370, 315] on button "Approve" at bounding box center [378, 331] width 99 height 33
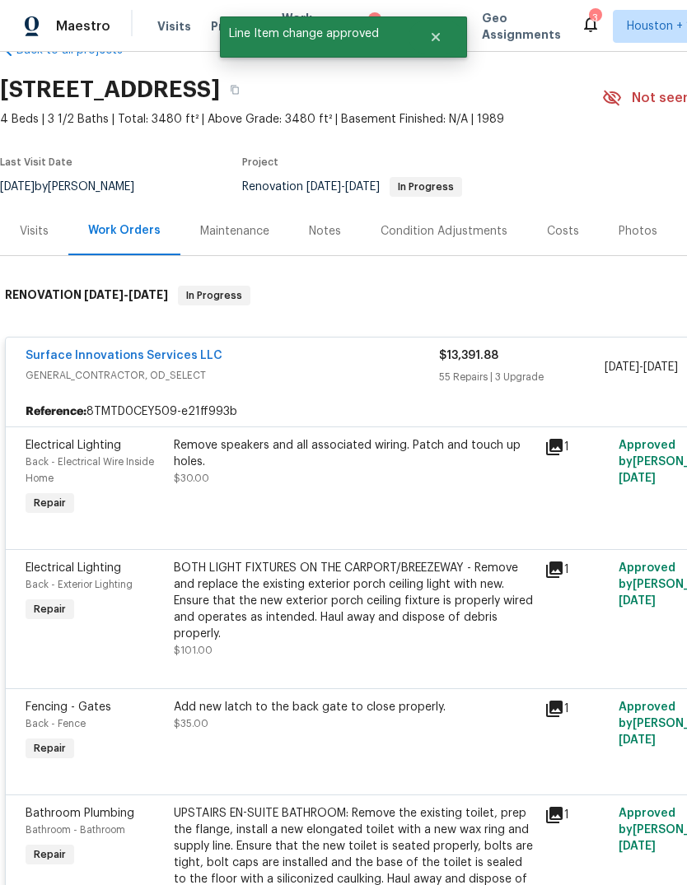
scroll to position [3, 0]
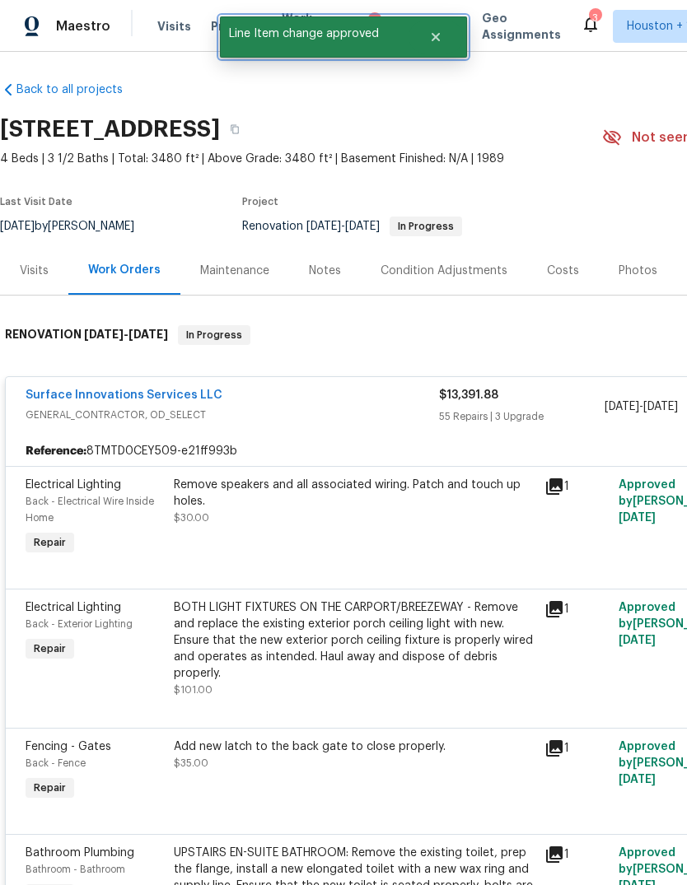
click at [444, 40] on button "Close" at bounding box center [435, 37] width 54 height 33
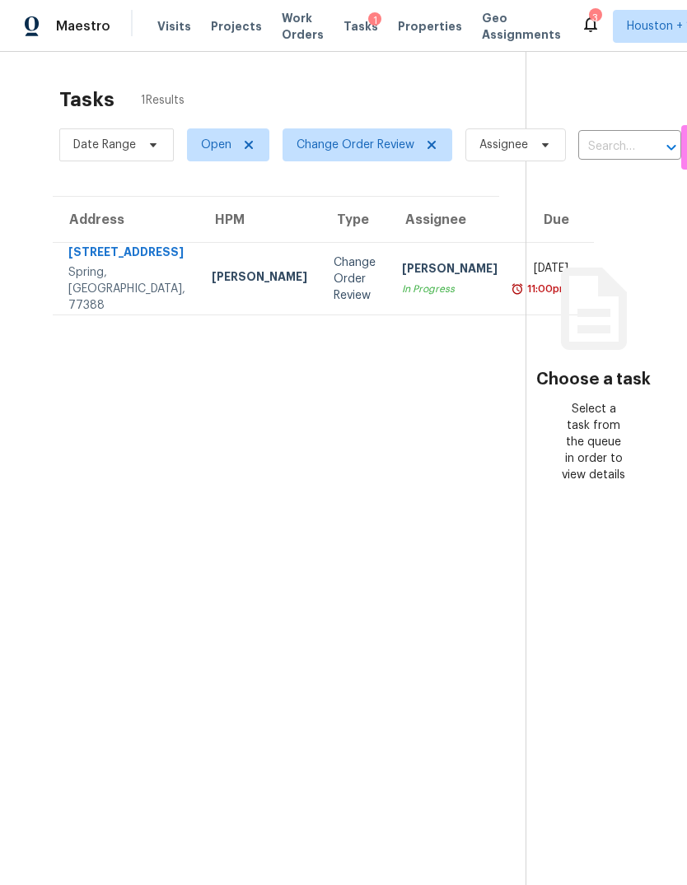
click at [350, 26] on span "Tasks" at bounding box center [360, 27] width 35 height 12
click at [347, 33] on div "Tasks 1" at bounding box center [360, 26] width 35 height 17
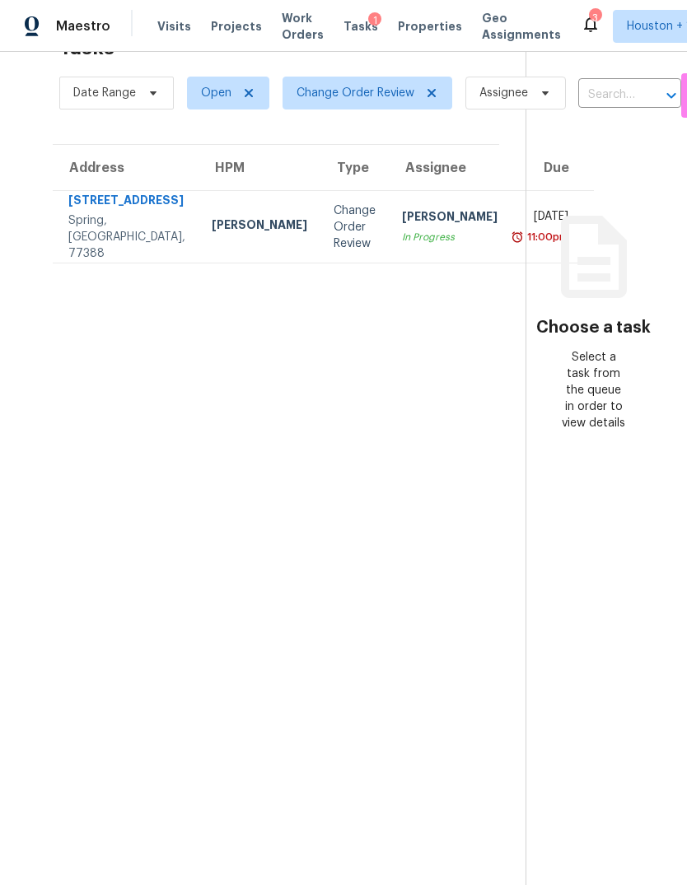
scroll to position [52, 0]
